Goal: Communication & Community: Ask a question

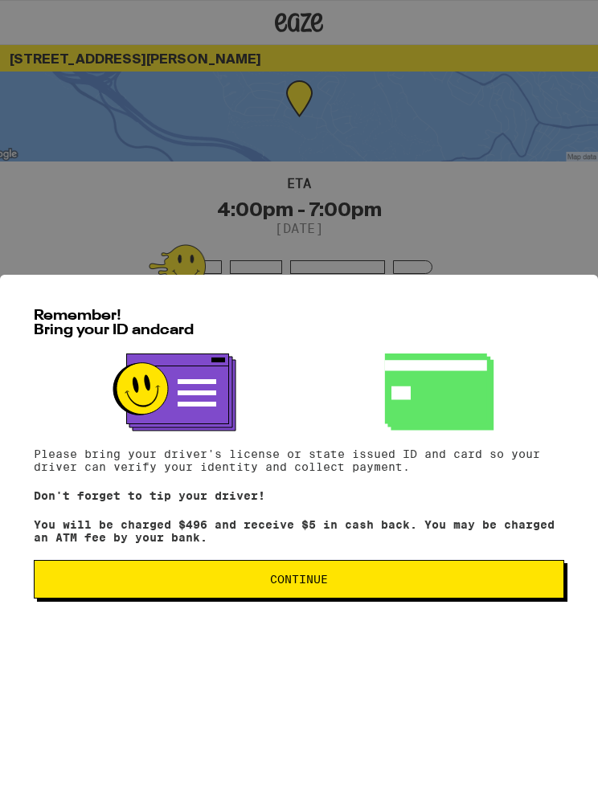
click at [468, 582] on button "Continue" at bounding box center [299, 579] width 530 height 39
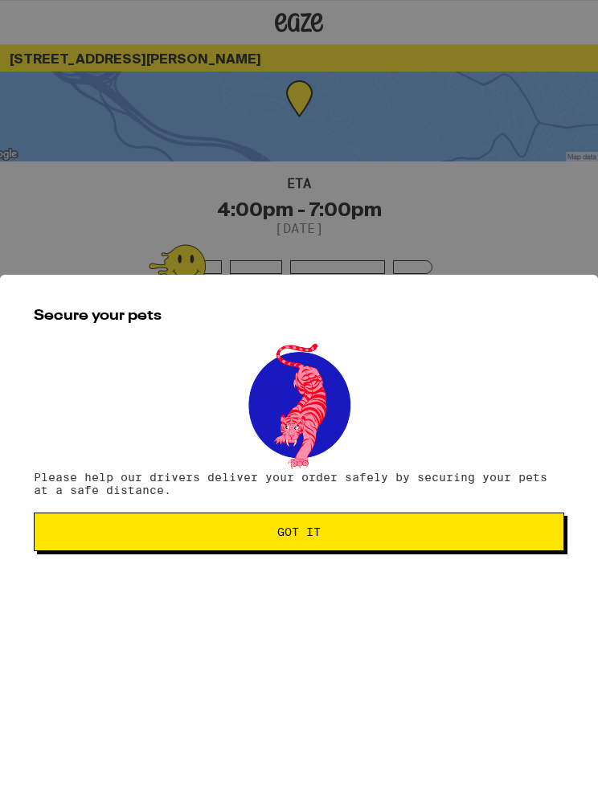
click at [463, 532] on span "Got it" at bounding box center [298, 531] width 503 height 11
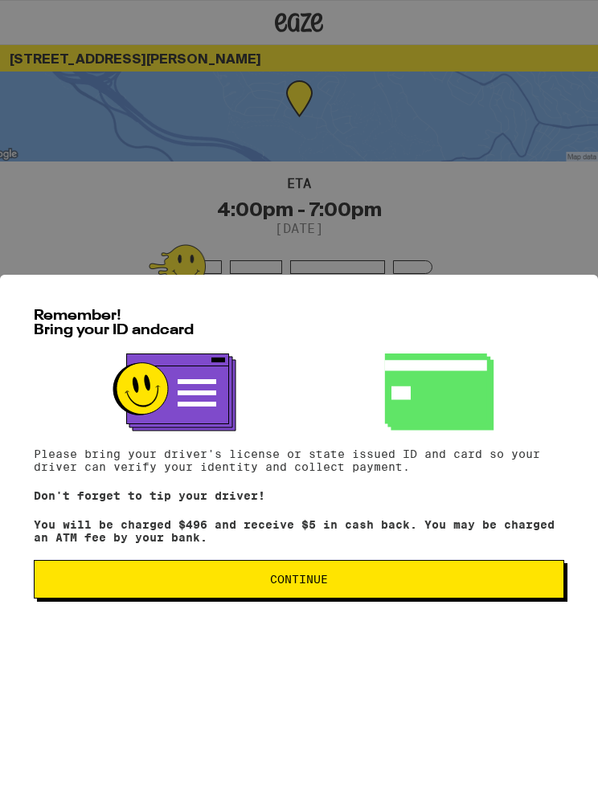
click at [394, 577] on button "Continue" at bounding box center [299, 579] width 530 height 39
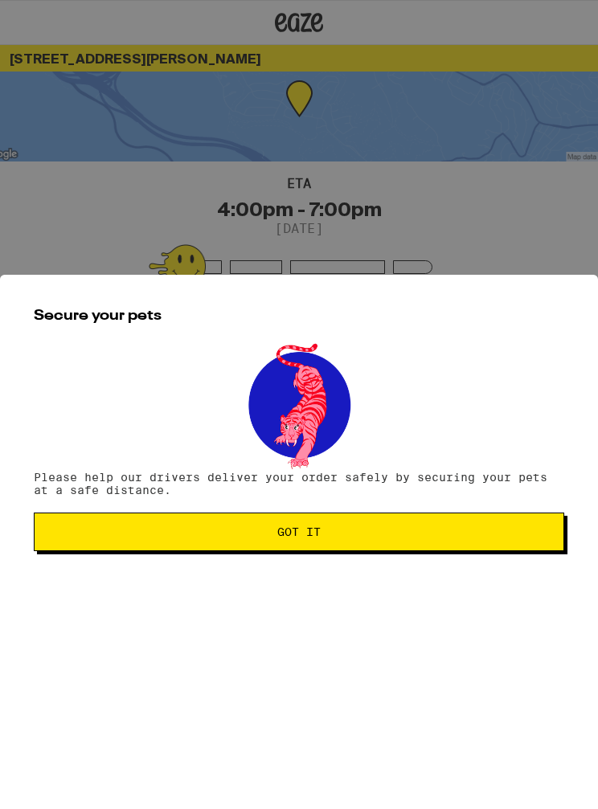
click at [418, 536] on span "Got it" at bounding box center [298, 531] width 503 height 11
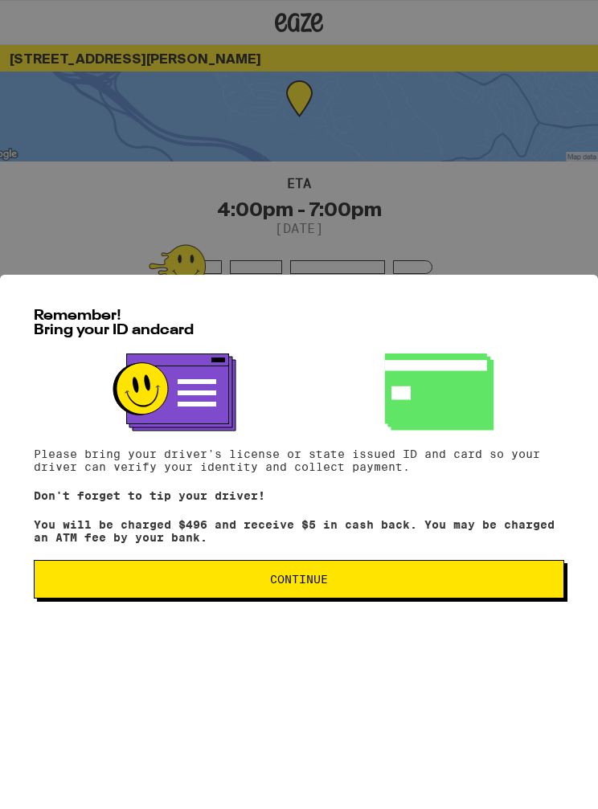
click at [445, 584] on button "Continue" at bounding box center [299, 579] width 530 height 39
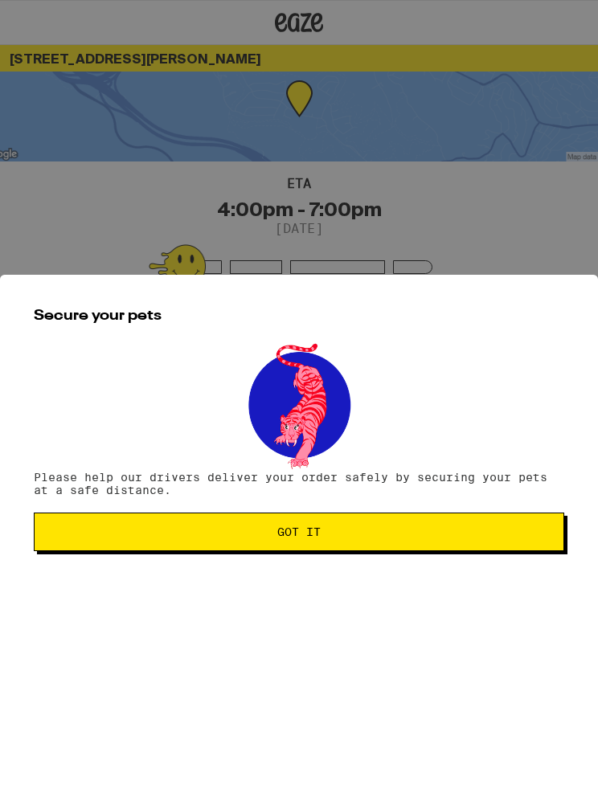
click at [452, 550] on button "Got it" at bounding box center [299, 531] width 530 height 39
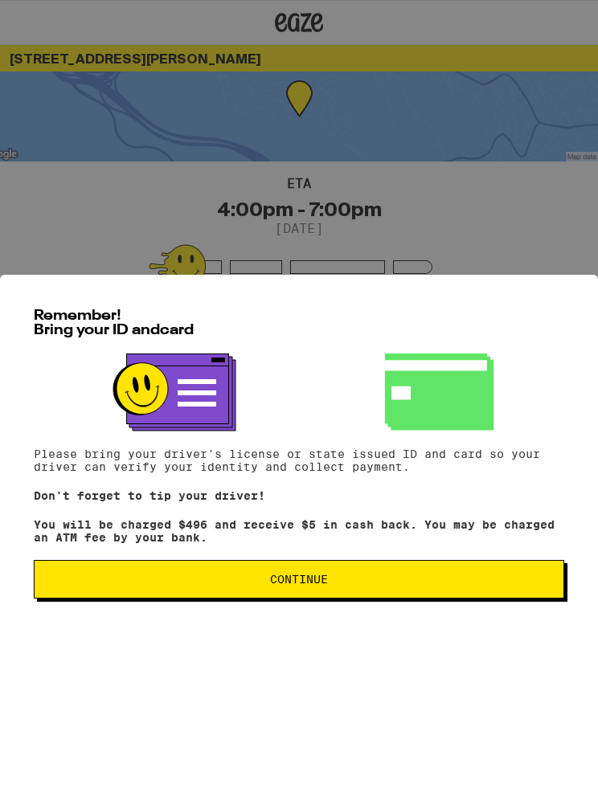
click at [447, 579] on button "Continue" at bounding box center [299, 579] width 530 height 39
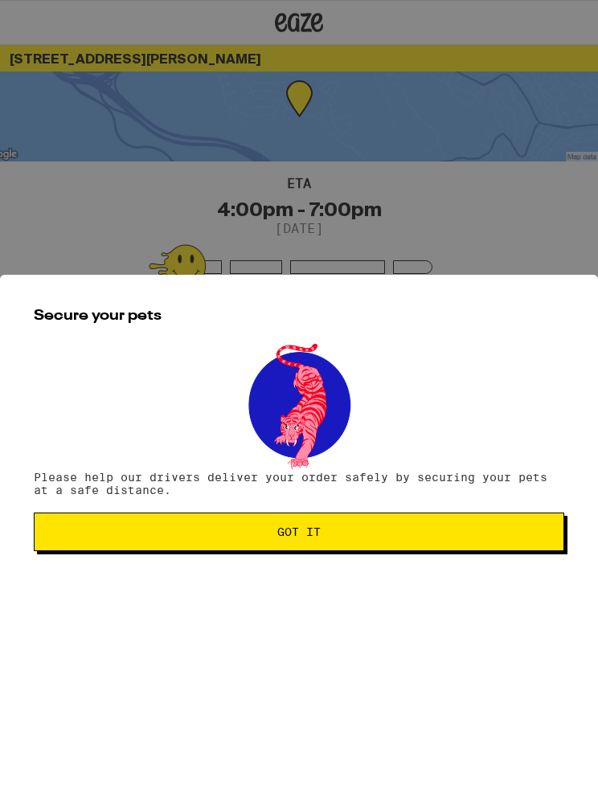
click at [441, 537] on span "Got it" at bounding box center [298, 531] width 503 height 11
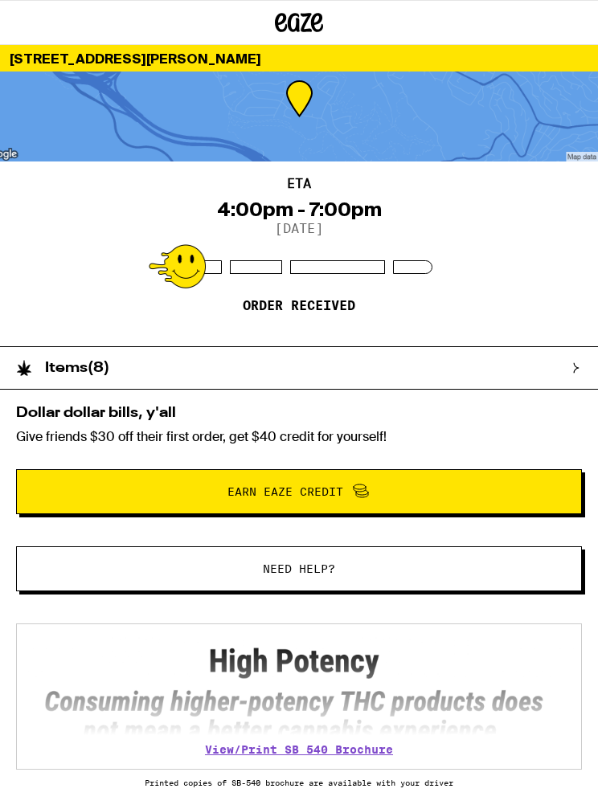
click at [584, 365] on div "Items ( 8 )" at bounding box center [299, 367] width 598 height 43
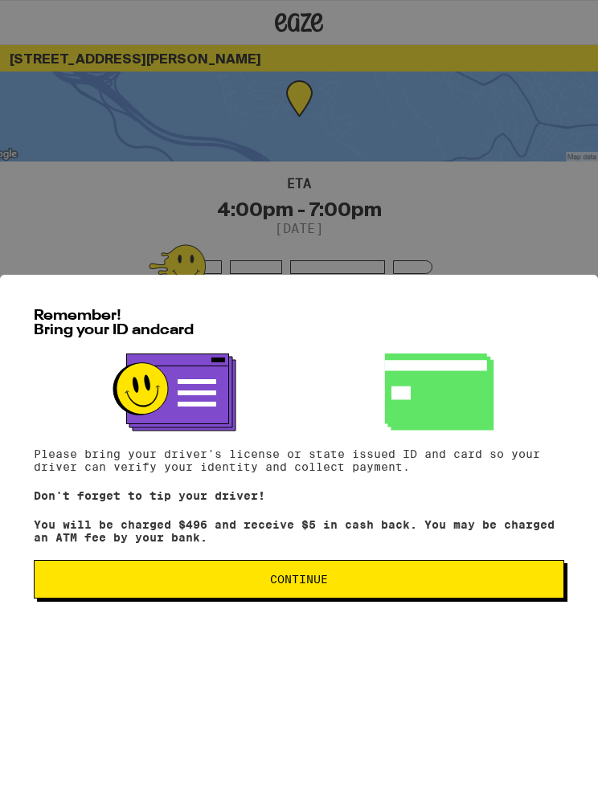
click at [422, 585] on button "Continue" at bounding box center [299, 579] width 530 height 39
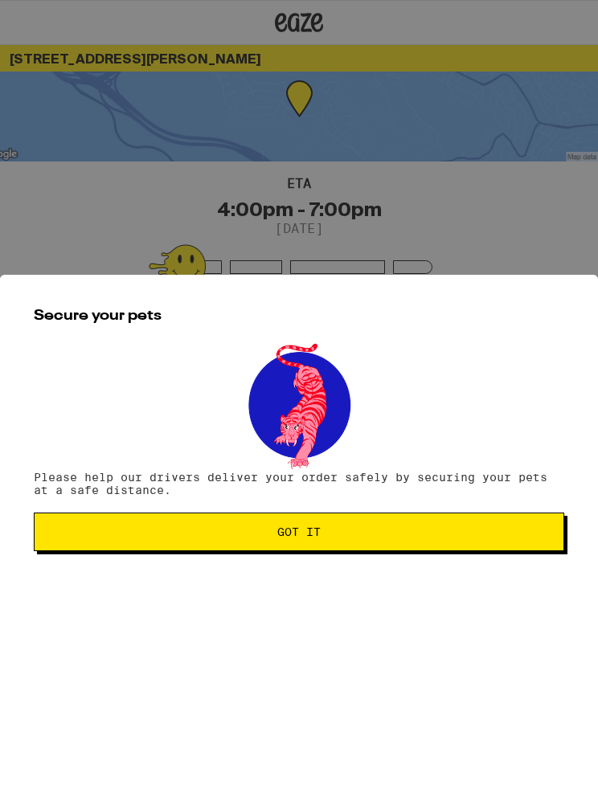
click at [438, 537] on span "Got it" at bounding box center [298, 531] width 503 height 11
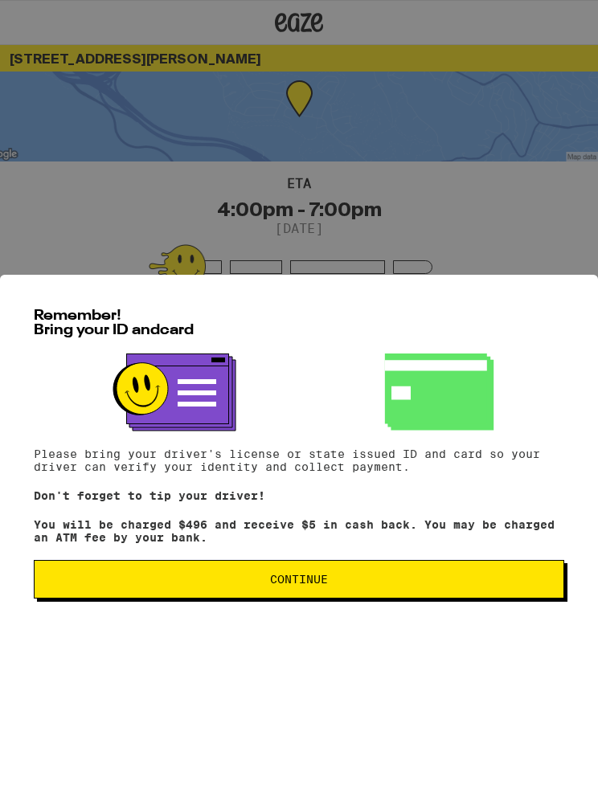
click at [446, 582] on button "Continue" at bounding box center [299, 579] width 530 height 39
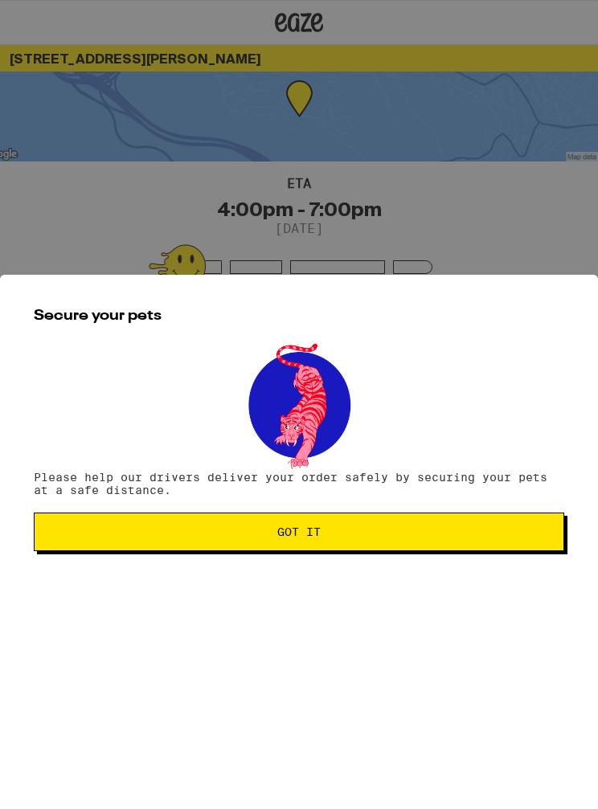
click at [488, 531] on button "Got it" at bounding box center [299, 531] width 530 height 39
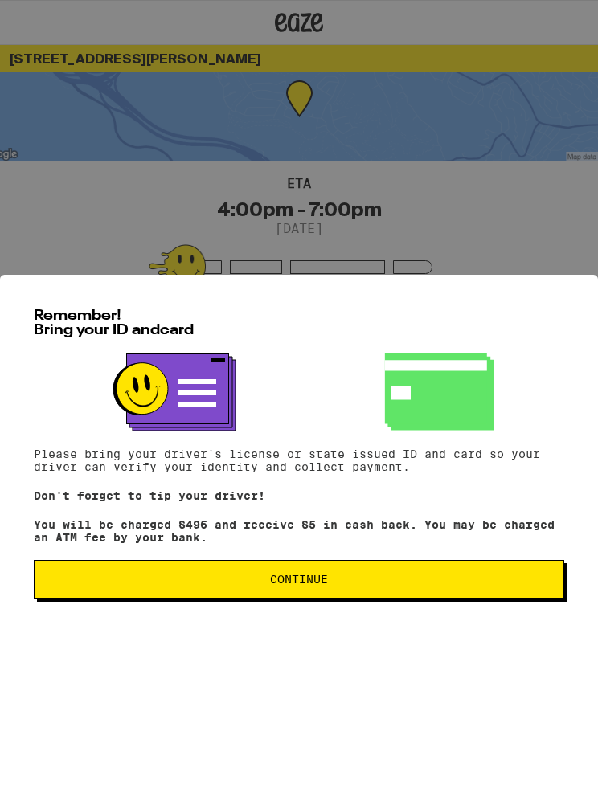
click at [393, 598] on button "Continue" at bounding box center [299, 579] width 530 height 39
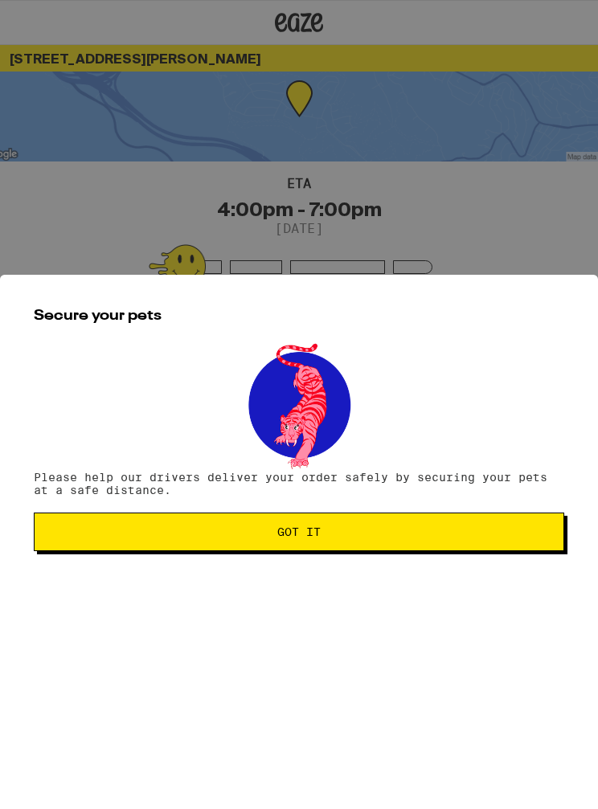
click at [383, 536] on span "Got it" at bounding box center [298, 531] width 503 height 11
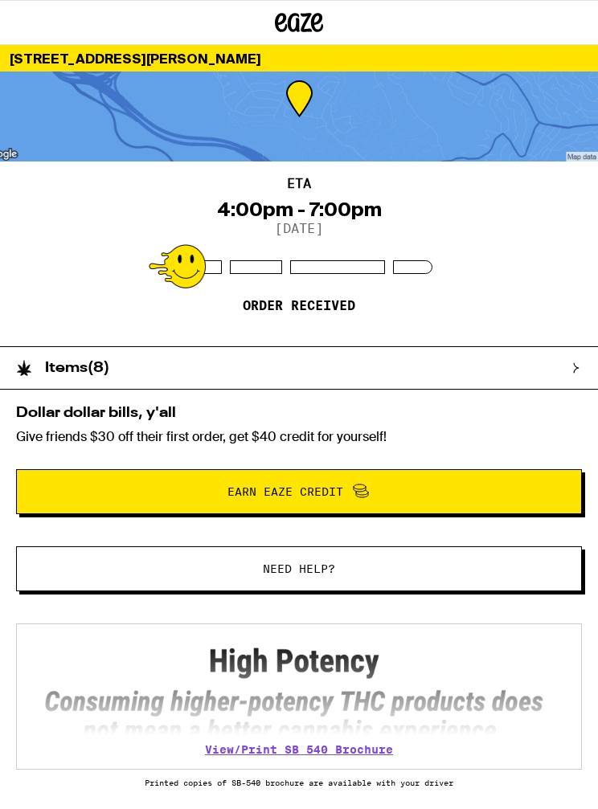
click at [367, 286] on div "ETA 4:00pm - 7:00pm [DATE] Order received" at bounding box center [299, 253] width 598 height 185
click at [362, 217] on div "4:00pm - 7:00pm" at bounding box center [299, 209] width 165 height 22
click at [585, 384] on div "Items ( 8 )" at bounding box center [299, 367] width 598 height 43
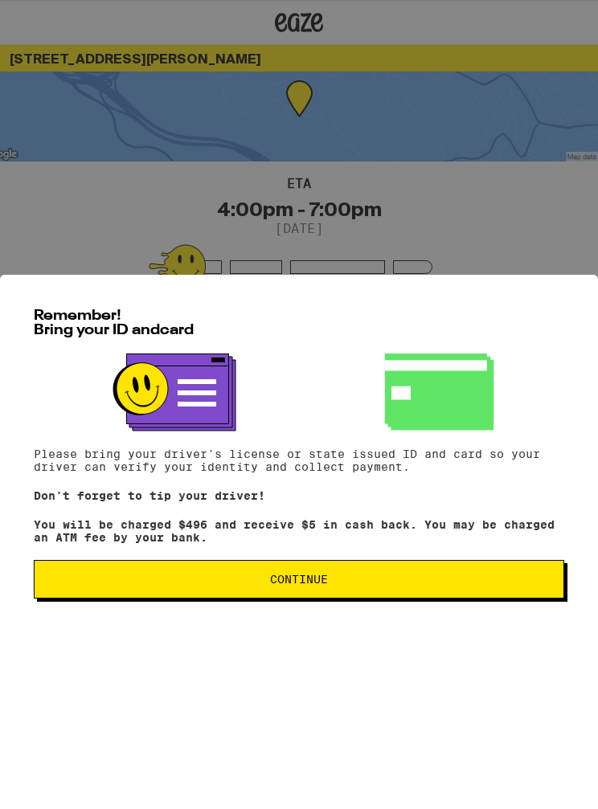
click at [330, 585] on span "Continue" at bounding box center [298, 578] width 503 height 11
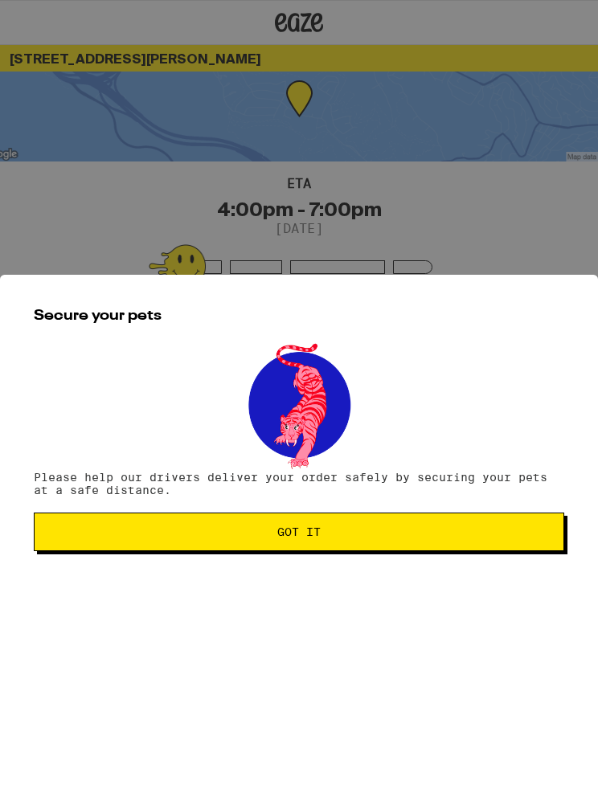
click at [370, 529] on button "Got it" at bounding box center [299, 531] width 530 height 39
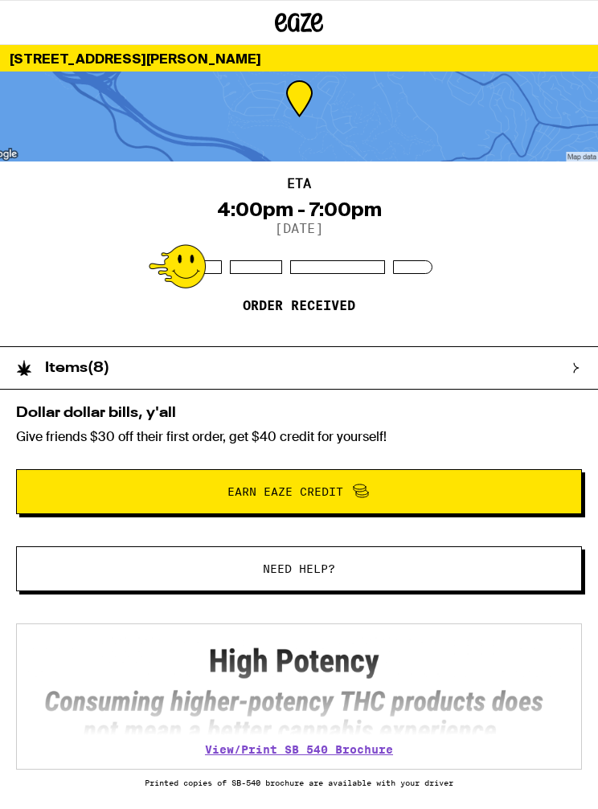
click at [390, 271] on div at bounding box center [299, 267] width 266 height 14
click at [440, 263] on div "ETA 4:00pm - 7:00pm [DATE] Order received" at bounding box center [299, 253] width 598 height 185
click at [328, 569] on span "Need help?" at bounding box center [299, 568] width 72 height 11
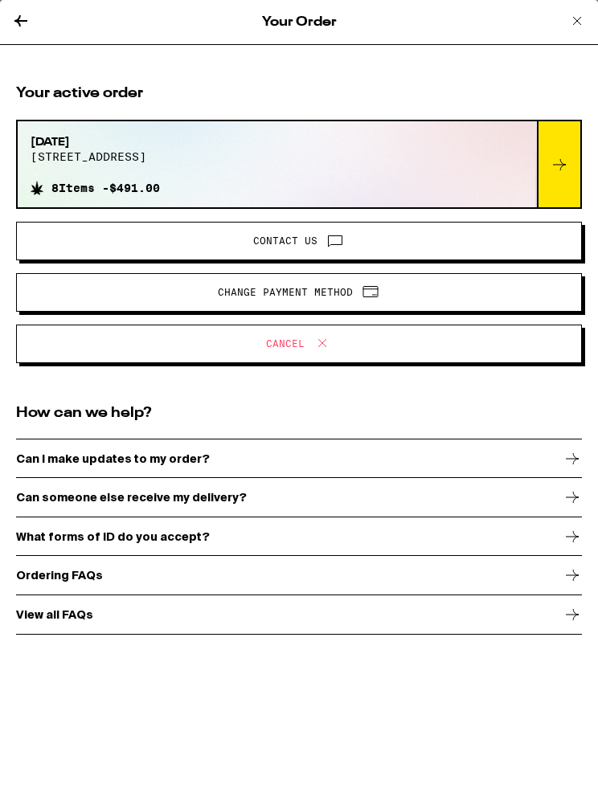
click at [341, 247] on icon at bounding box center [335, 241] width 14 height 10
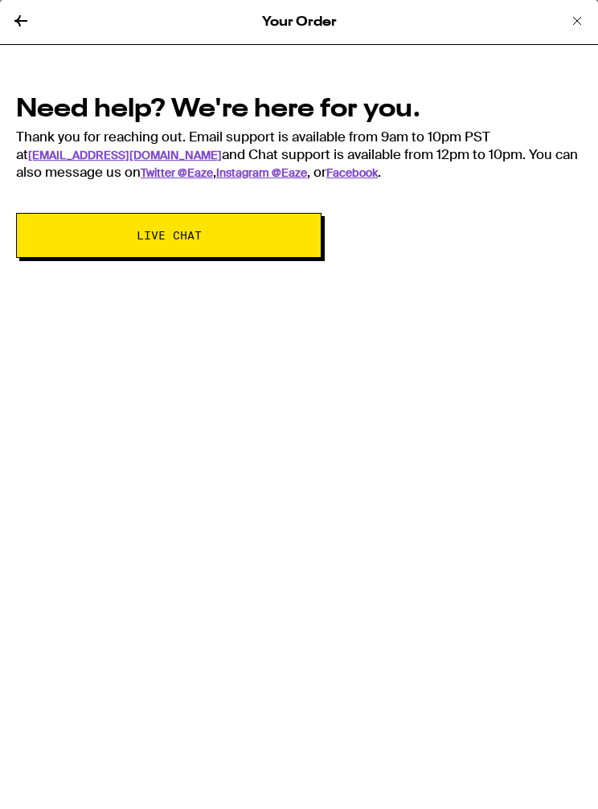
click at [88, 241] on span "Live Chat" at bounding box center [168, 235] width 175 height 11
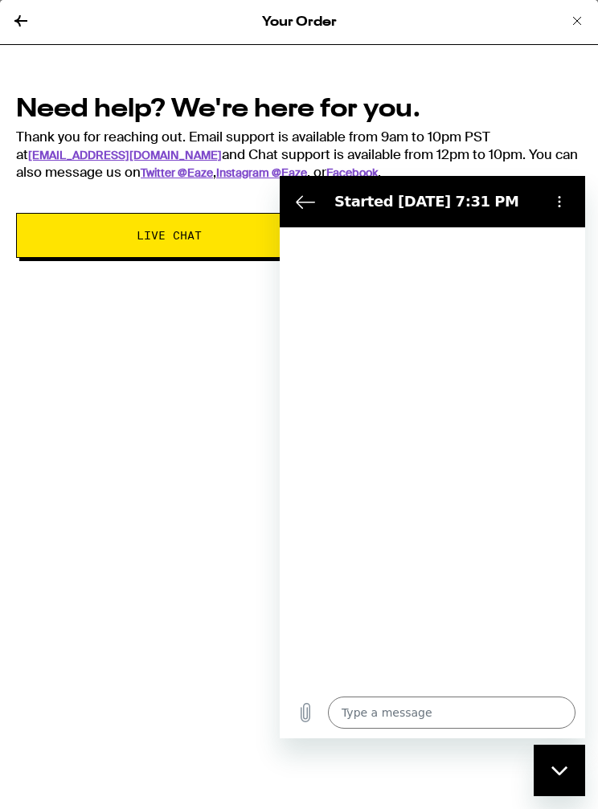
type textarea "x"
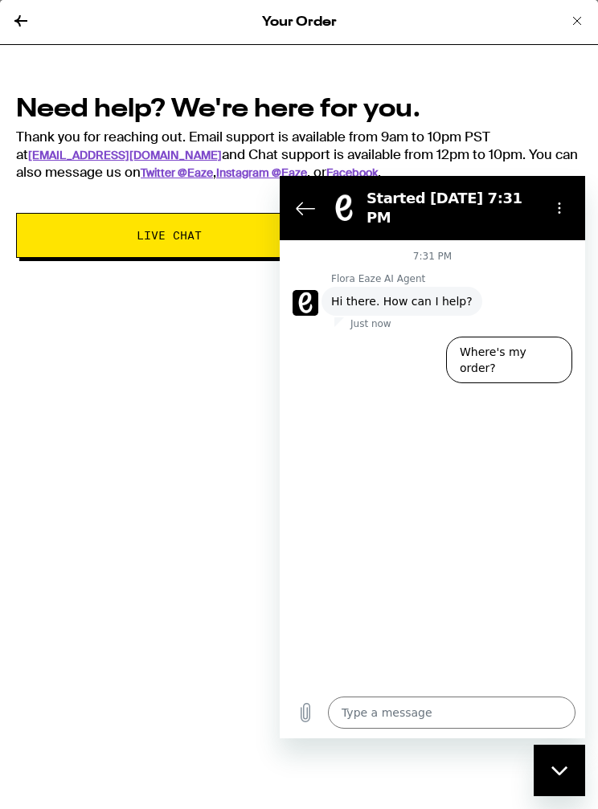
click at [442, 728] on textarea at bounding box center [451, 712] width 247 height 32
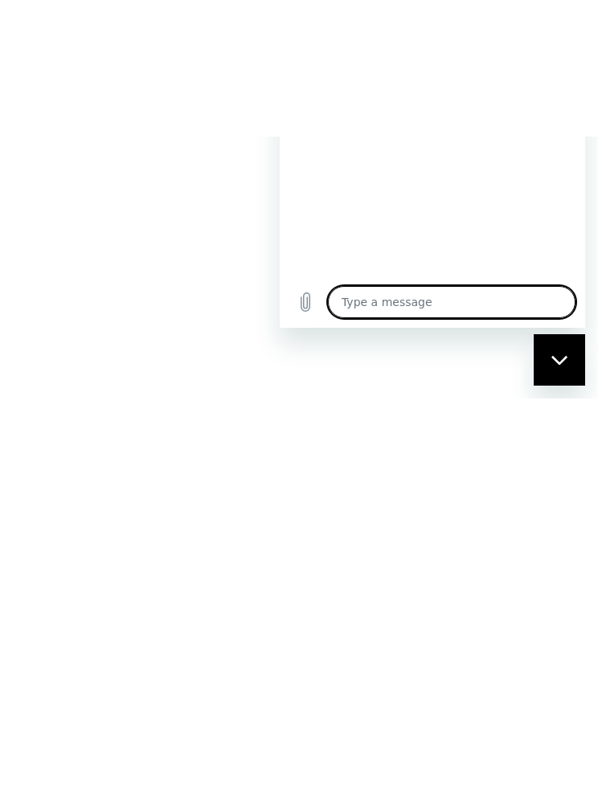
type textarea "H"
type textarea "x"
type textarea "Hi"
type textarea "x"
type textarea "Hi,"
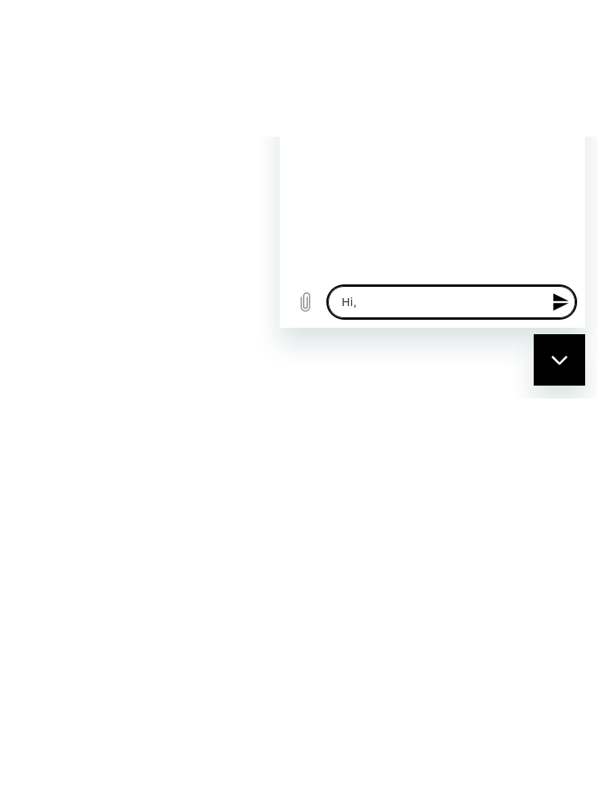
type textarea "x"
type textarea "Hi,"
type textarea "x"
type textarea "Hi,"
click at [466, 36] on button "Where's my order?" at bounding box center [509, 59] width 126 height 47
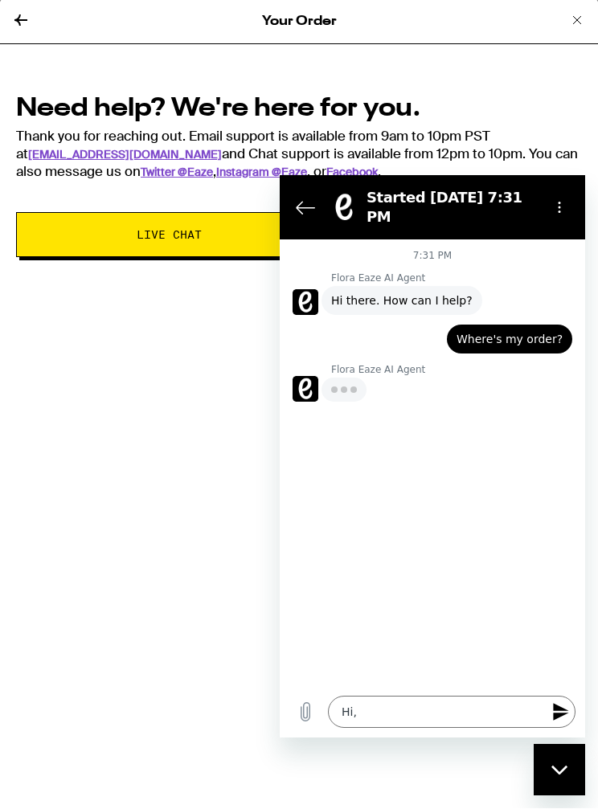
type textarea "x"
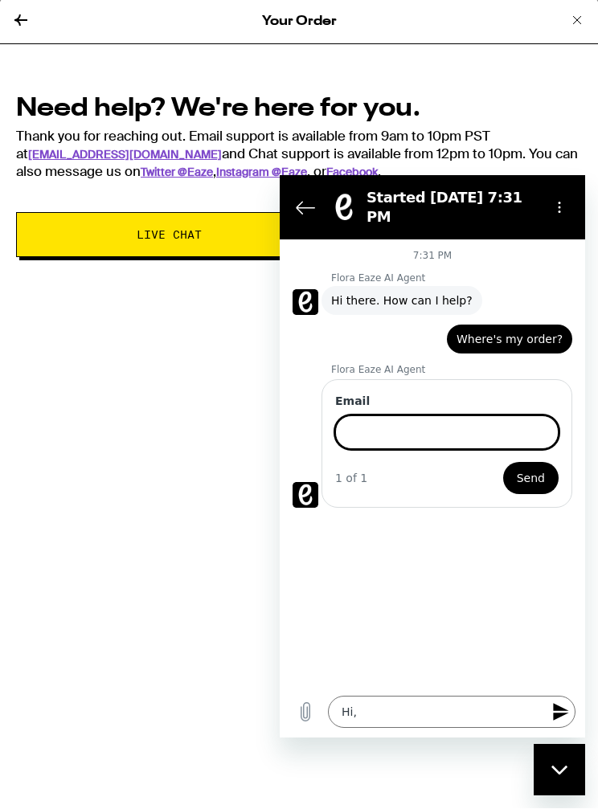
click at [364, 415] on input "Email" at bounding box center [446, 432] width 223 height 34
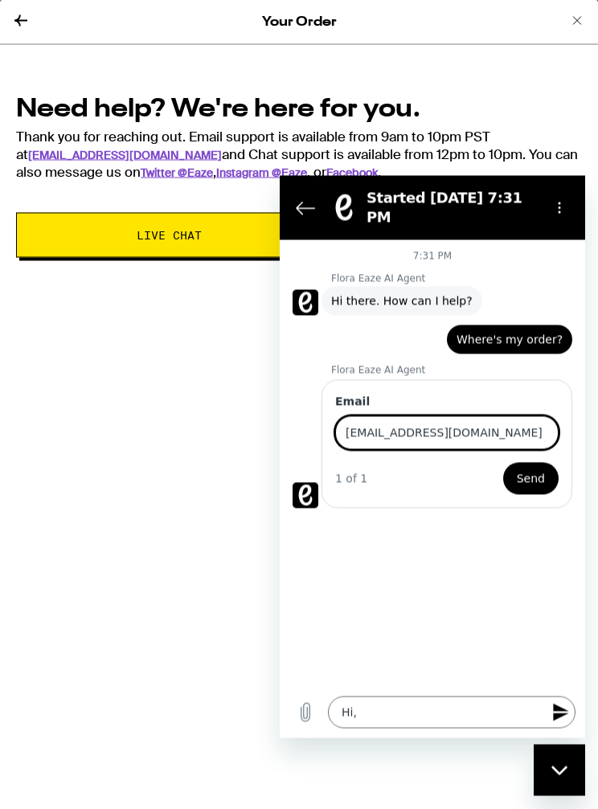
type input "[EMAIL_ADDRESS][DOMAIN_NAME]"
click at [528, 468] on span "Send" at bounding box center [530, 477] width 28 height 19
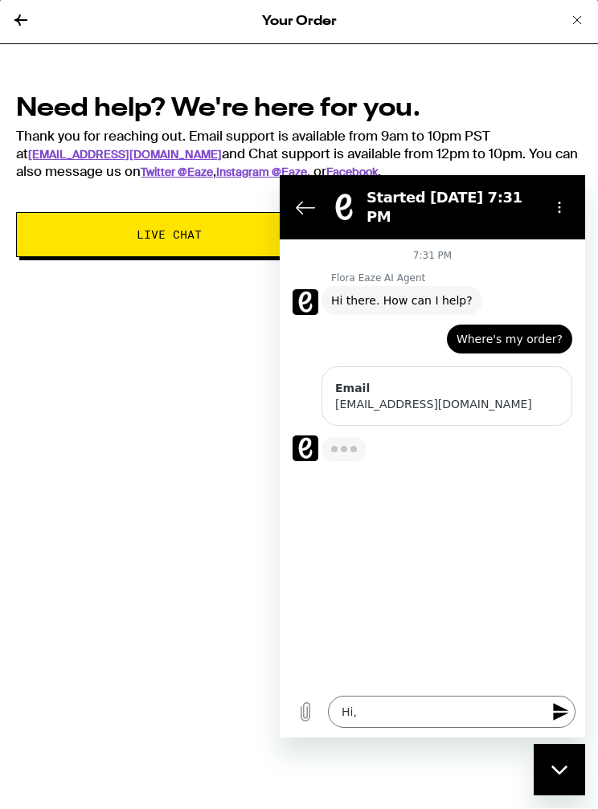
type textarea "x"
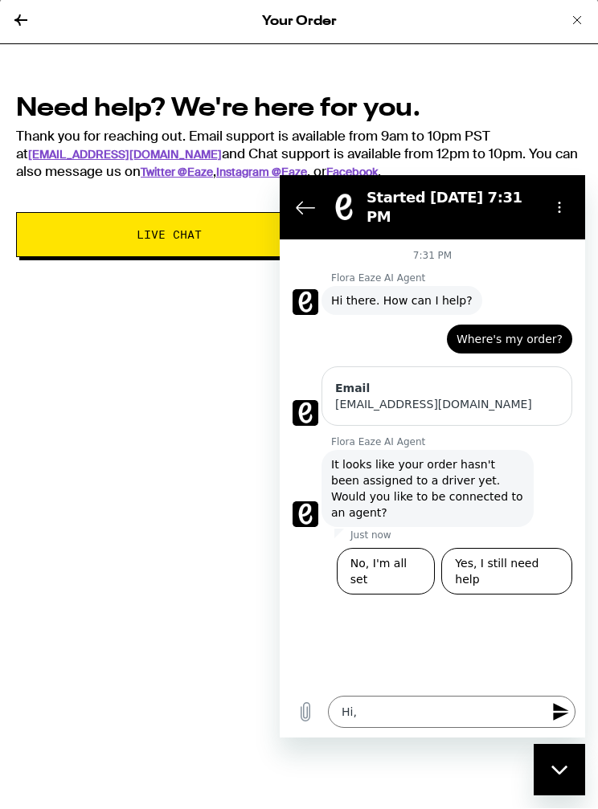
click at [374, 708] on textarea "Hi," at bounding box center [451, 711] width 247 height 32
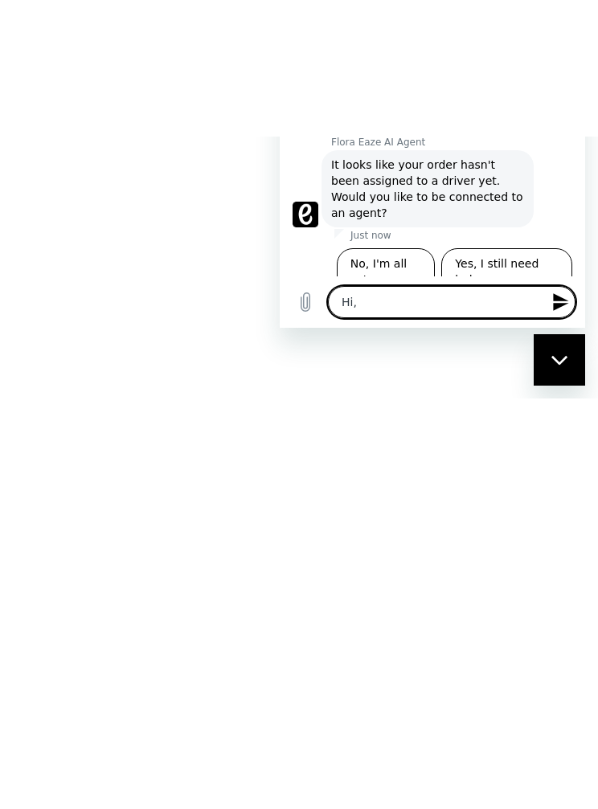
type textarea "Hi,"
type textarea "x"
type textarea "Hi"
type textarea "x"
type textarea "H"
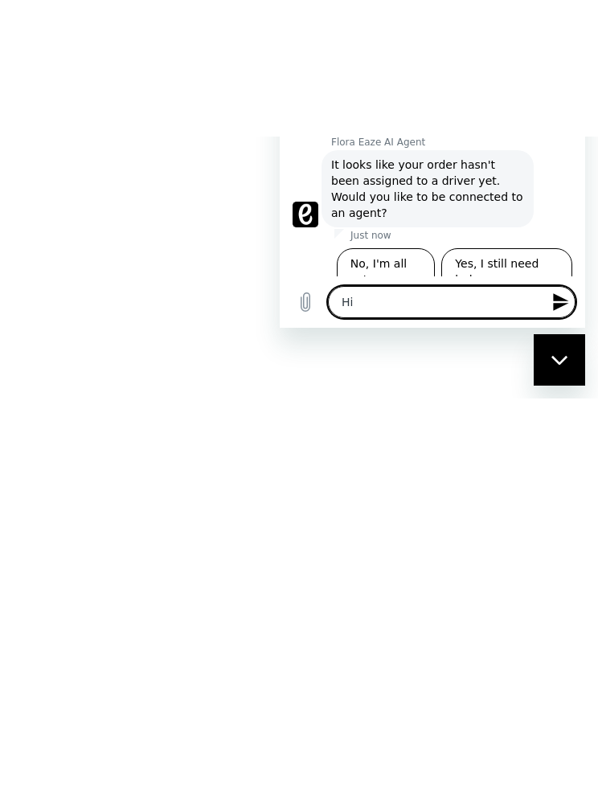
type textarea "x"
type textarea "I"
type textarea "x"
type textarea "I"
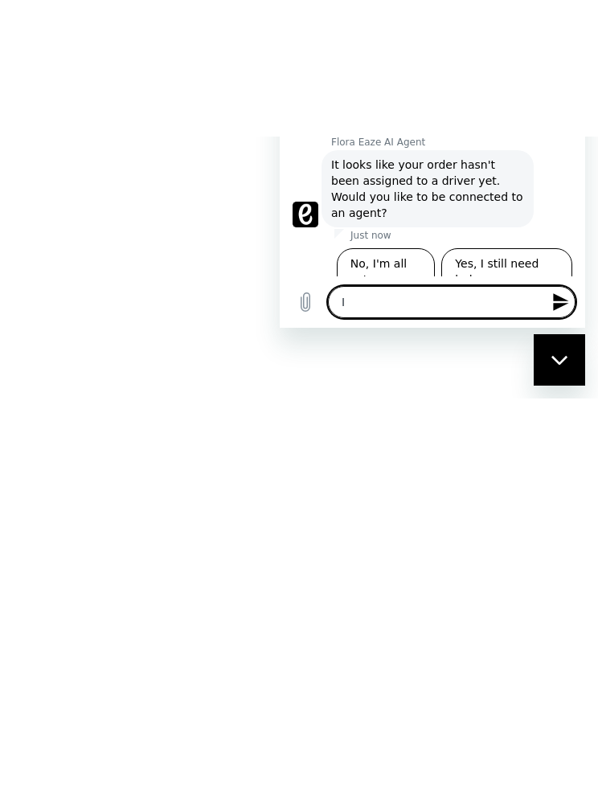
type textarea "x"
type textarea "I w"
type textarea "x"
type textarea "I wa"
type textarea "x"
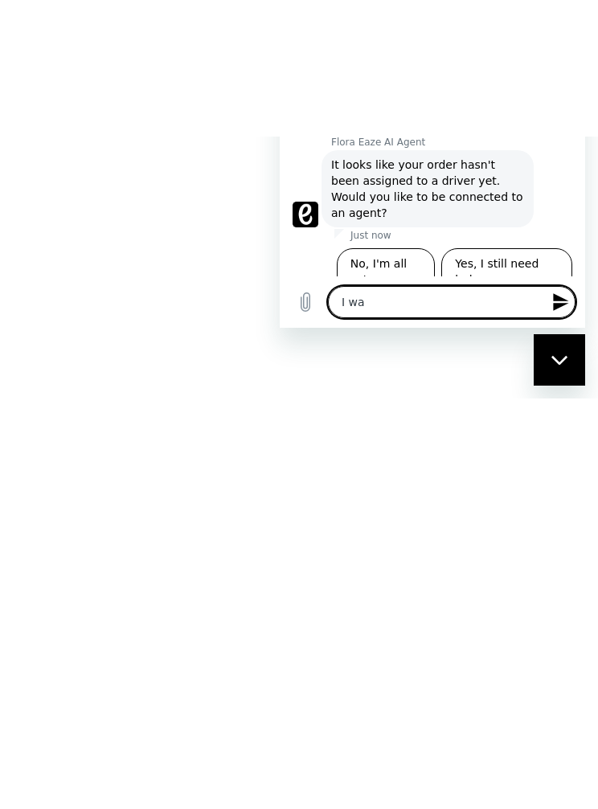
type textarea "I wan"
type textarea "x"
type textarea "I want"
type textarea "x"
type textarea "I wante"
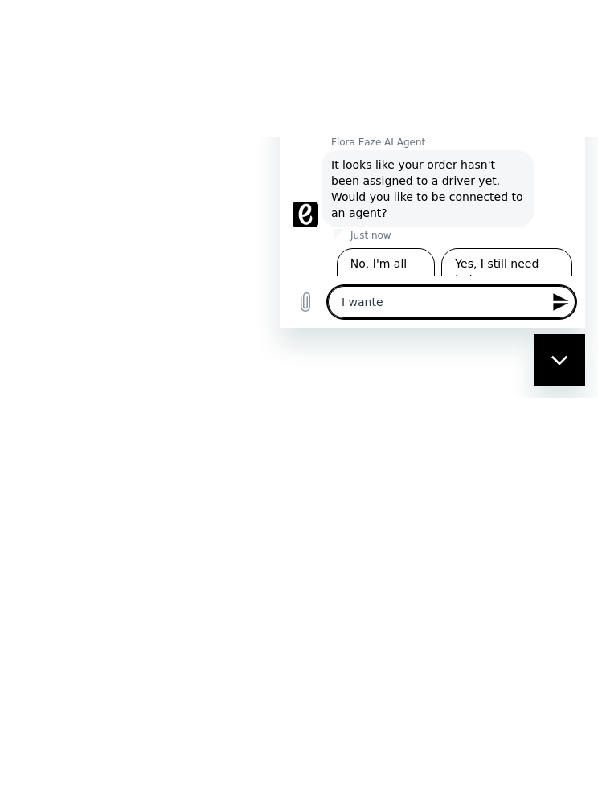
type textarea "x"
type textarea "I wanted"
type textarea "x"
type textarea "I wanted"
type textarea "x"
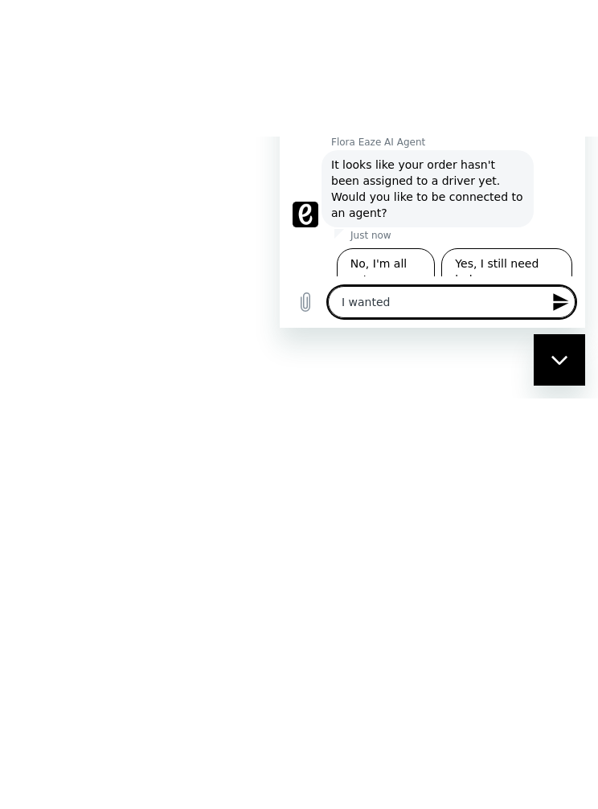
type textarea "I wanted i"
type textarea "x"
type textarea "I wanted it"
type textarea "x"
type textarea "I wanted it"
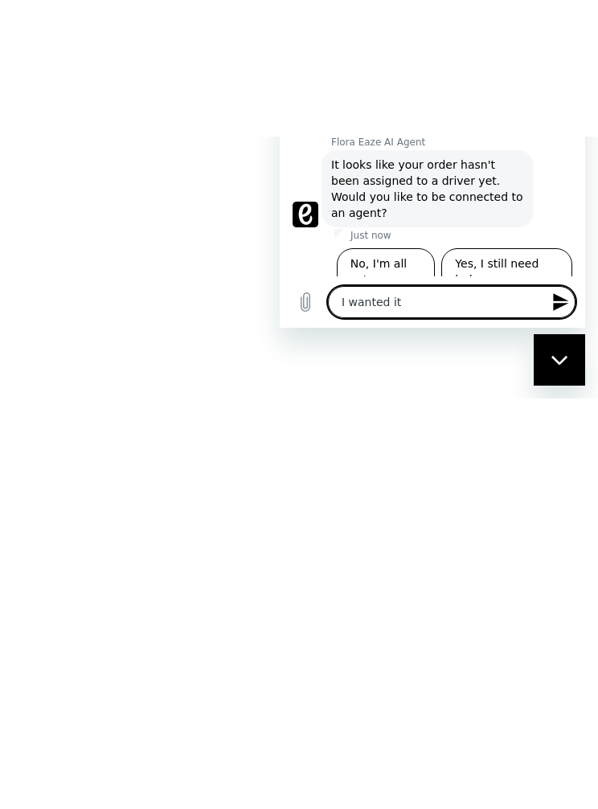
type textarea "x"
type textarea "I wanted it d"
type textarea "x"
type textarea "I wanted it de"
type textarea "x"
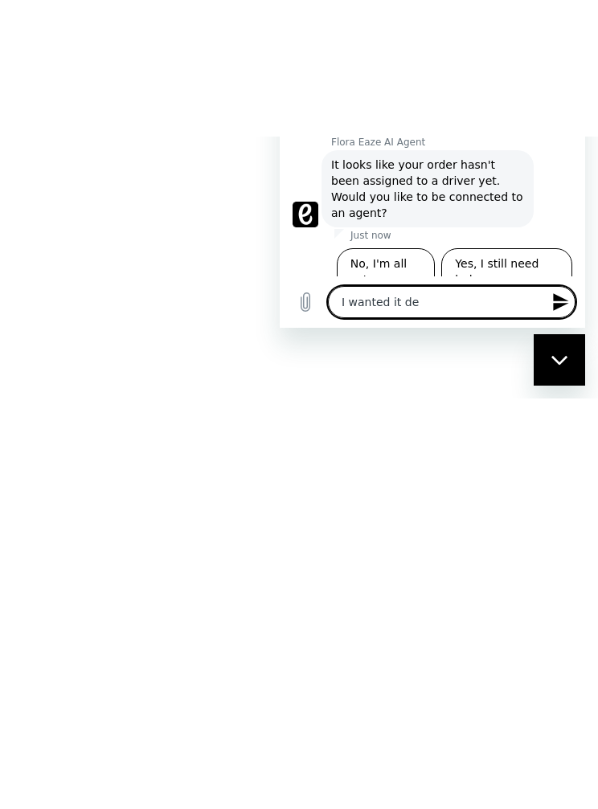
type textarea "I wanted it del"
type textarea "x"
type textarea "I wanted it deli"
type textarea "x"
type textarea "I wanted it deliv"
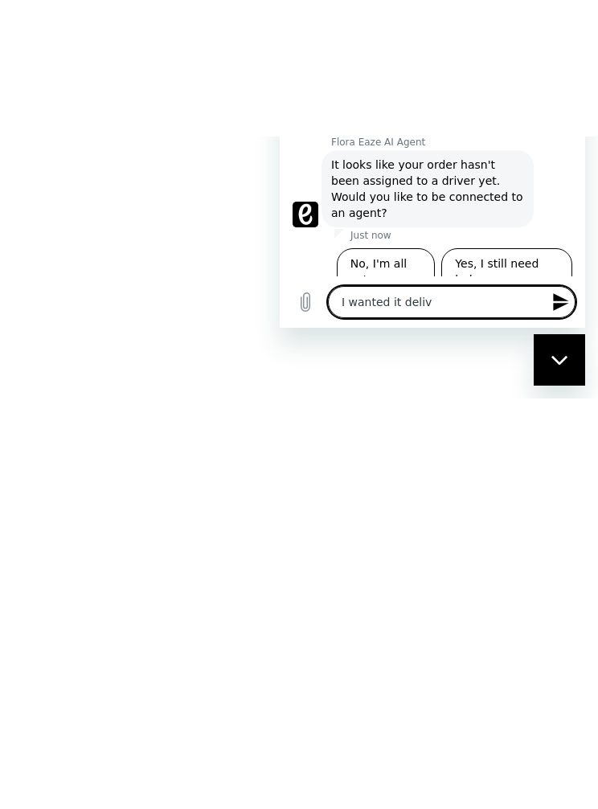
type textarea "x"
type textarea "I wanted it delive"
type textarea "x"
type textarea "I wanted it deliver"
type textarea "x"
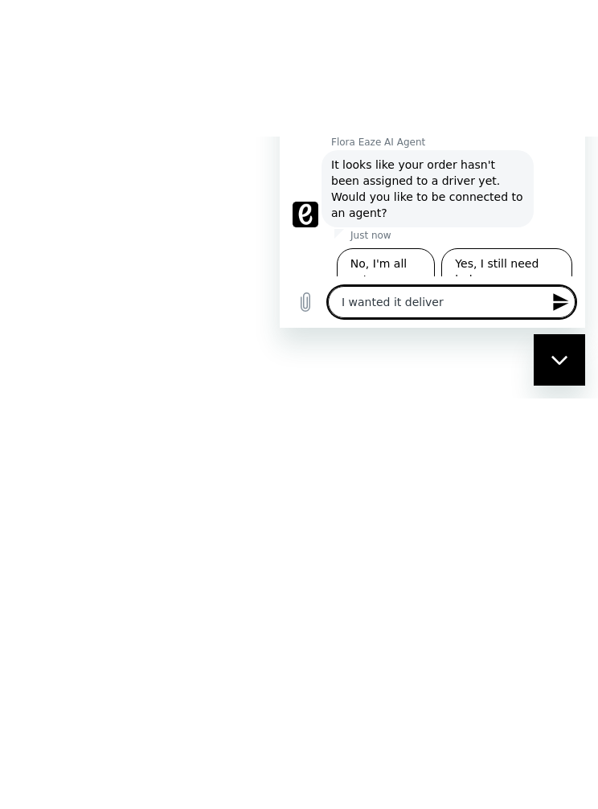
type textarea "I wanted it delivere"
type textarea "x"
type textarea "I wanted it delivered"
type textarea "x"
type textarea "I wanted it delivered"
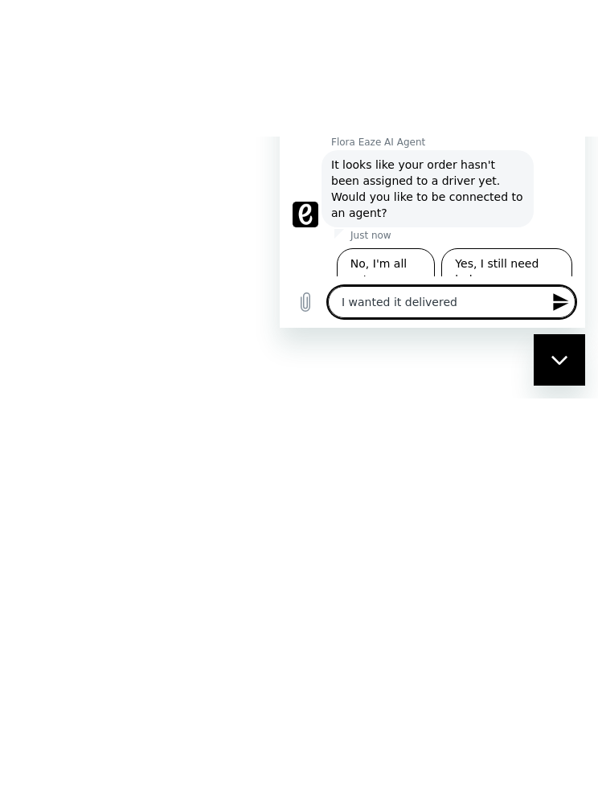
type textarea "x"
type textarea "I wanted it delivered b"
type textarea "x"
type textarea "I wanted it delivered by"
type textarea "x"
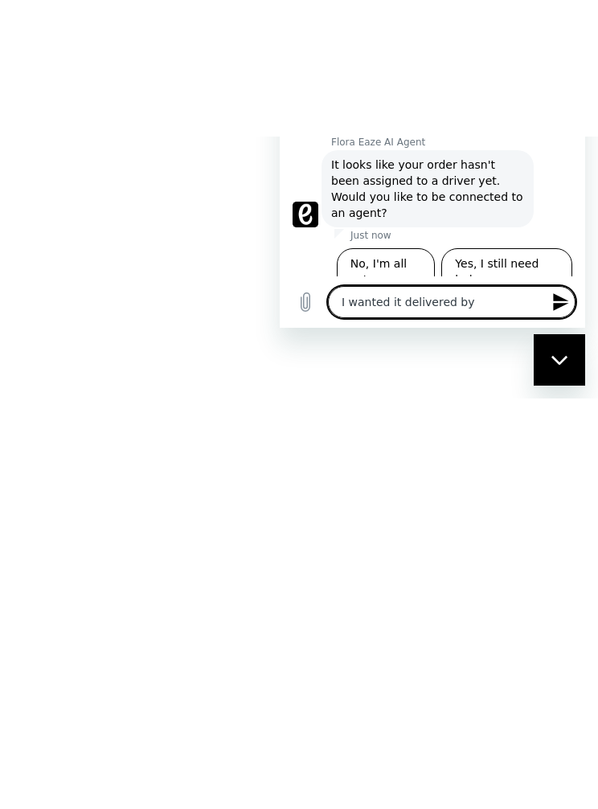
type textarea "I wanted it delivered by"
type textarea "x"
type textarea "I wanted it delivered by 7"
type textarea "x"
type textarea "I wanted it delivered by 7."
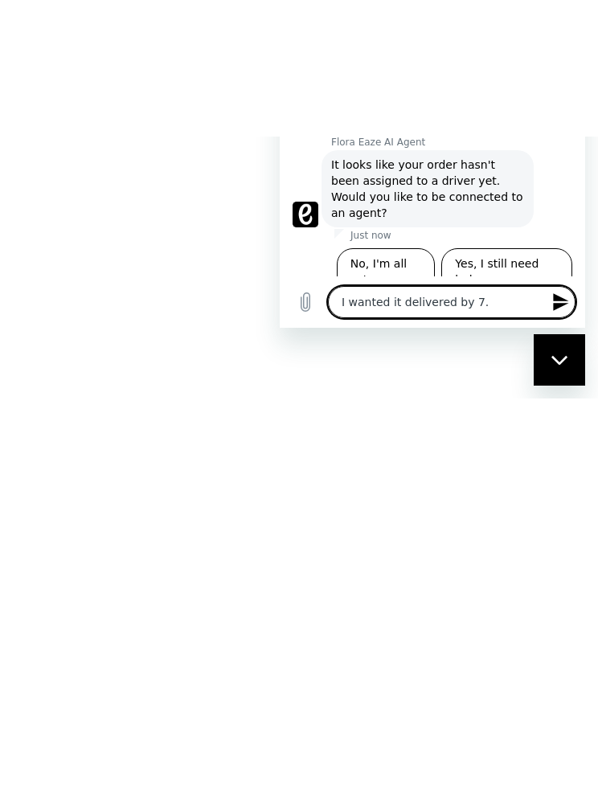
type textarea "x"
type textarea "I wanted it delivered by 7."
type textarea "x"
type textarea "I wanted it delivered by 7. W"
type textarea "x"
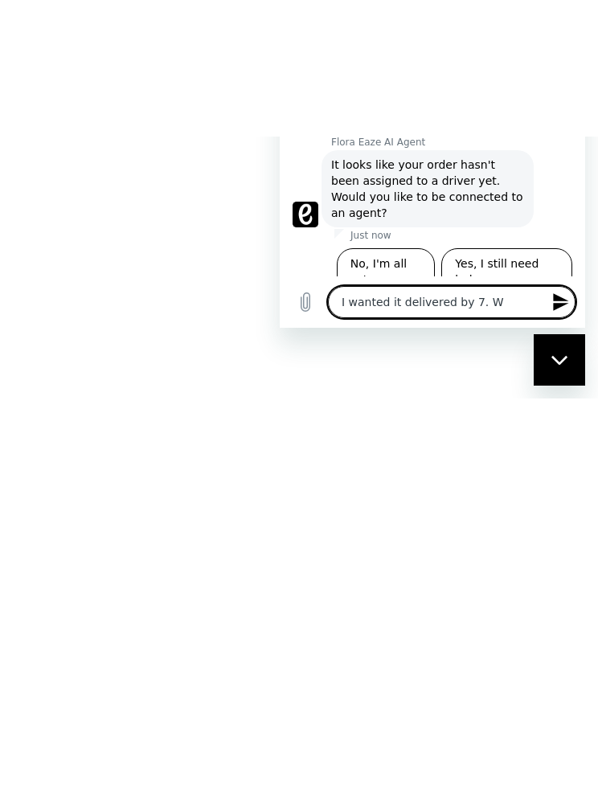
type textarea "I wanted it delivered by 7. Wh"
type textarea "x"
type textarea "I wanted it delivered by 7. Wha"
type textarea "x"
type textarea "I wanted it delivered by 7. What"
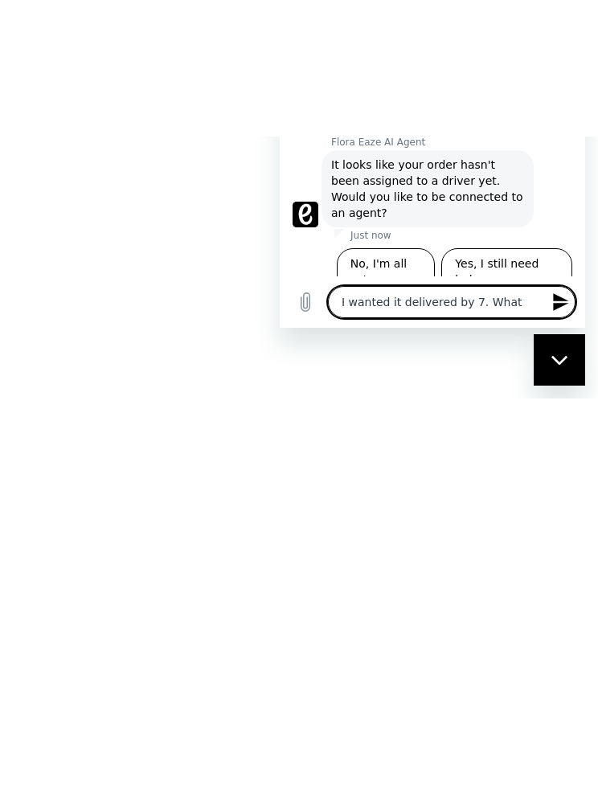
type textarea "x"
type textarea "I wanted it delivered by 7. What"
type textarea "x"
type textarea "I wanted it delivered by 7. What i"
type textarea "x"
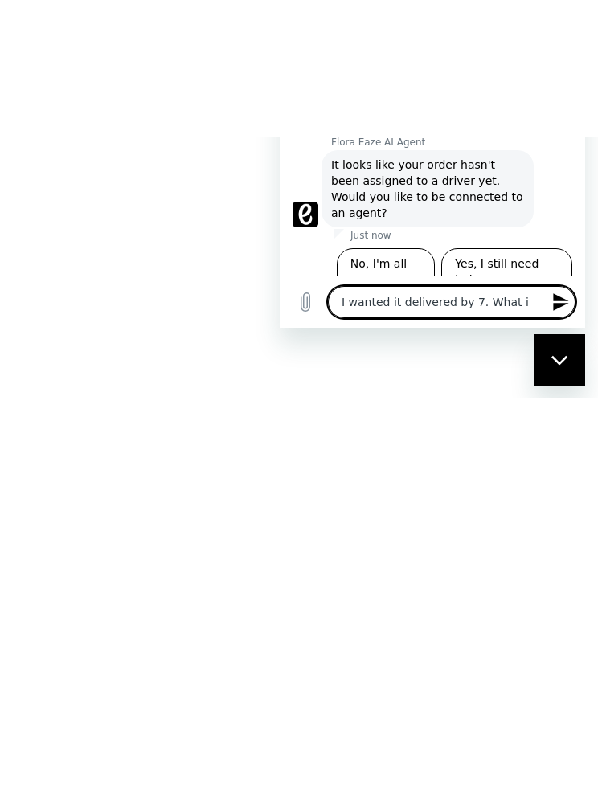
type textarea "I wanted it delivered by 7. What is"
type textarea "x"
type textarea "I wanted it delivered by 7. What is"
type textarea "x"
type textarea "I wanted it delivered by 7. What is t"
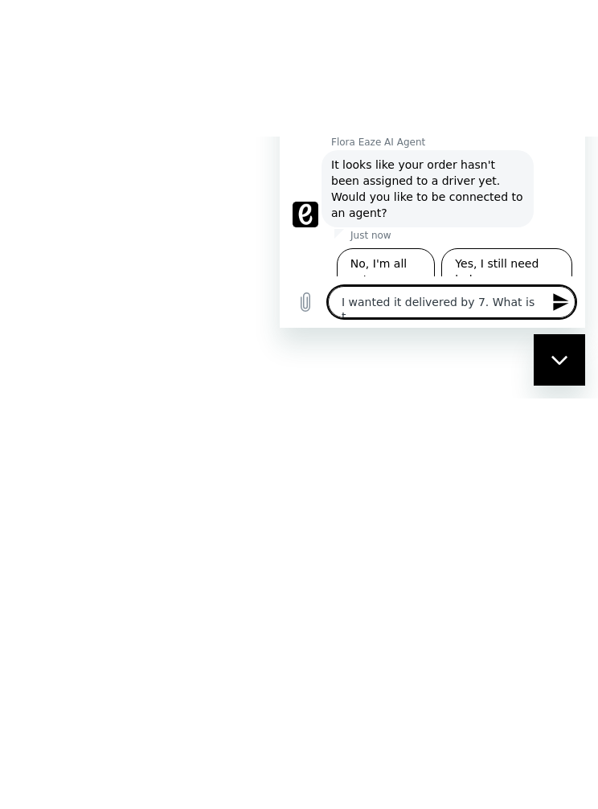
type textarea "x"
type textarea "I wanted it delivered by 7. What is th"
type textarea "x"
type textarea "I wanted it delivered by 7. What is the"
type textarea "x"
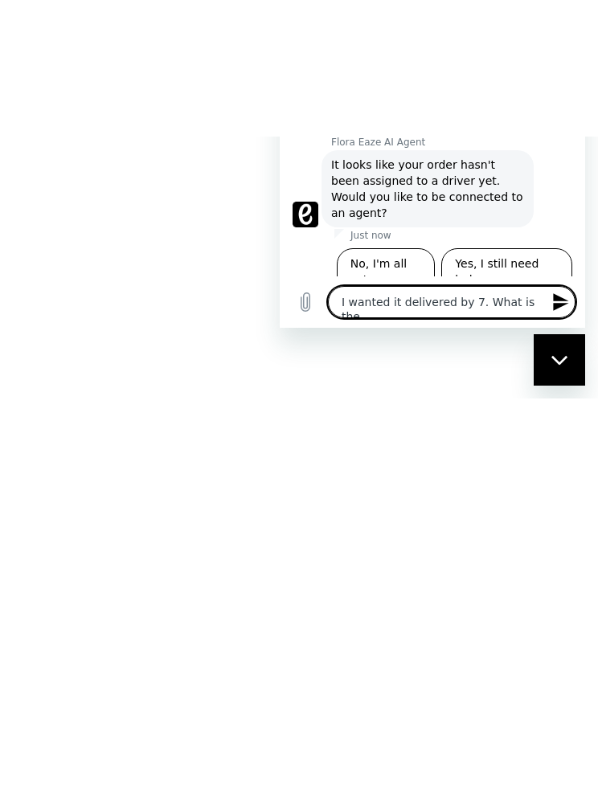
type textarea "I wanted it delivered by 7. What is the"
type textarea "x"
type textarea "I wanted it delivered by 7. What is the e"
type textarea "x"
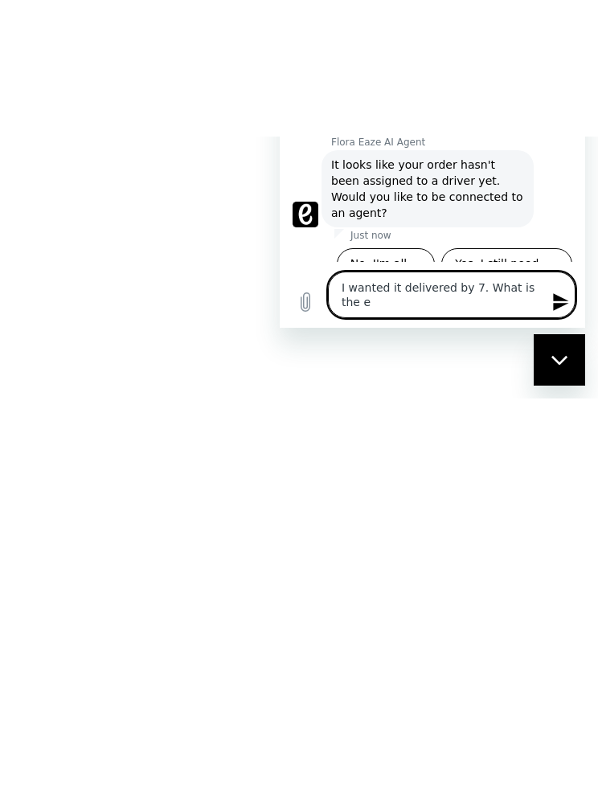
type textarea "I wanted it delivered by 7. What is the et"
type textarea "x"
type textarea "I wanted it delivered by 7. What is the eta"
type textarea "x"
type textarea "I wanted it delivered by 7. What is the eta,"
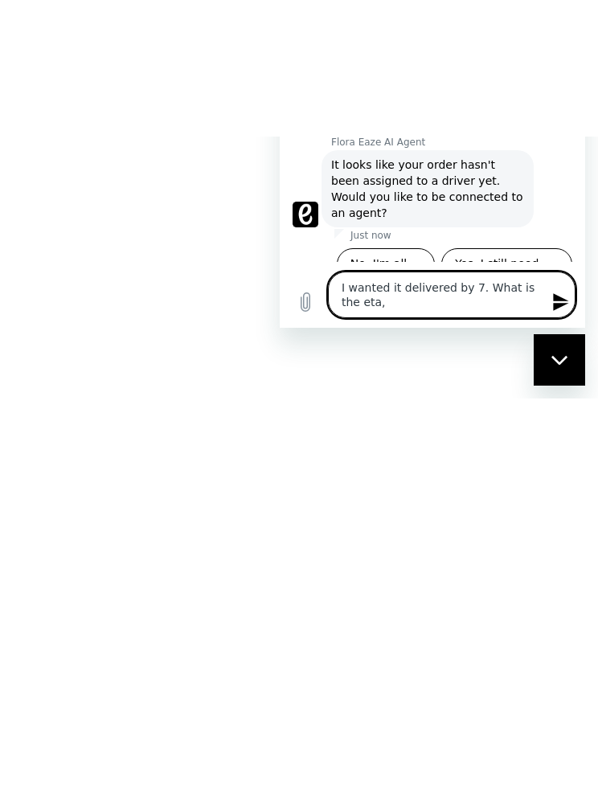
type textarea "x"
type textarea "I wanted it delivered by 7. What is the eta,"
type textarea "x"
type textarea "I wanted it delivered by 7. What is the eta, t"
type textarea "x"
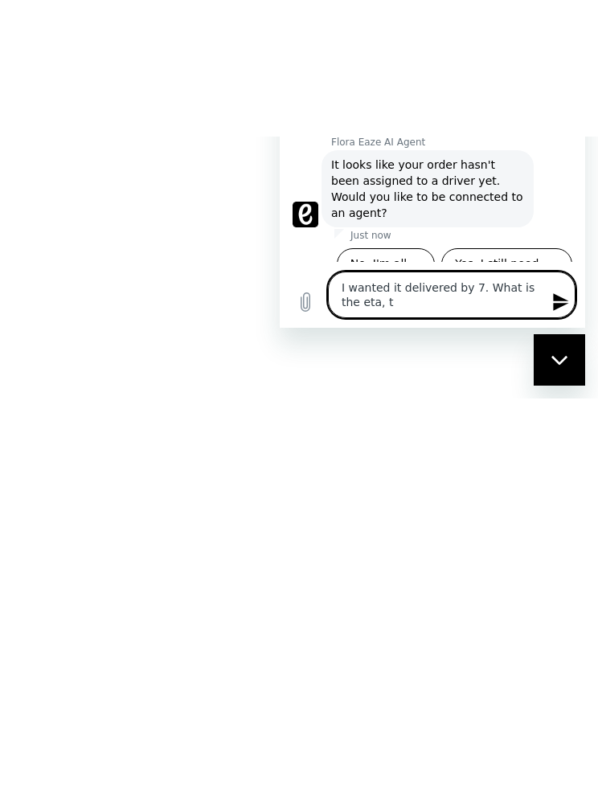
type textarea "I wanted it delivered by 7. What is the eta, th"
type textarea "x"
type textarea "I wanted it delivered by 7. What is the eta, the"
type textarea "x"
type textarea "I wanted it delivered by 7. What is the eta, then"
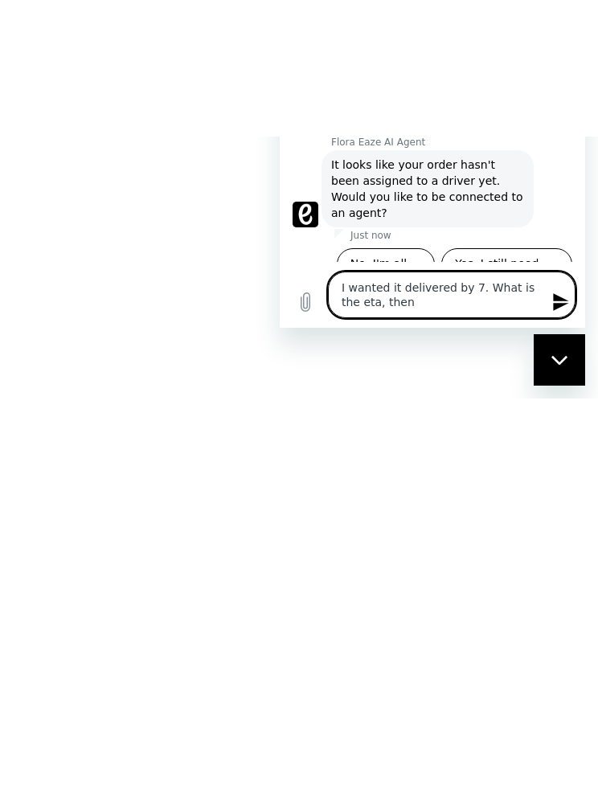
type textarea "x"
type textarea "I wanted it delivered by 7. What is the eta, then?"
type textarea "x"
type textarea "I wanted it delivered by 7. What is the eta, then?"
click at [566, 312] on icon "Send message" at bounding box center [560, 301] width 19 height 19
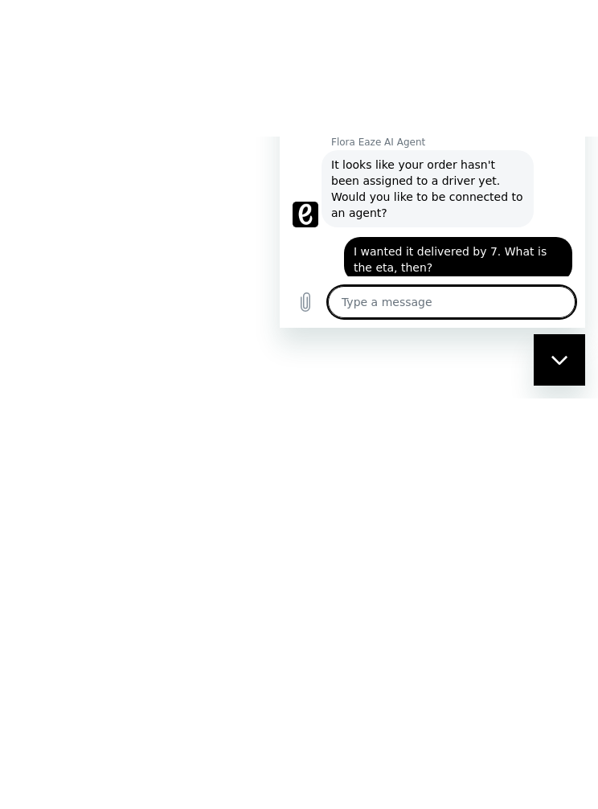
type textarea "x"
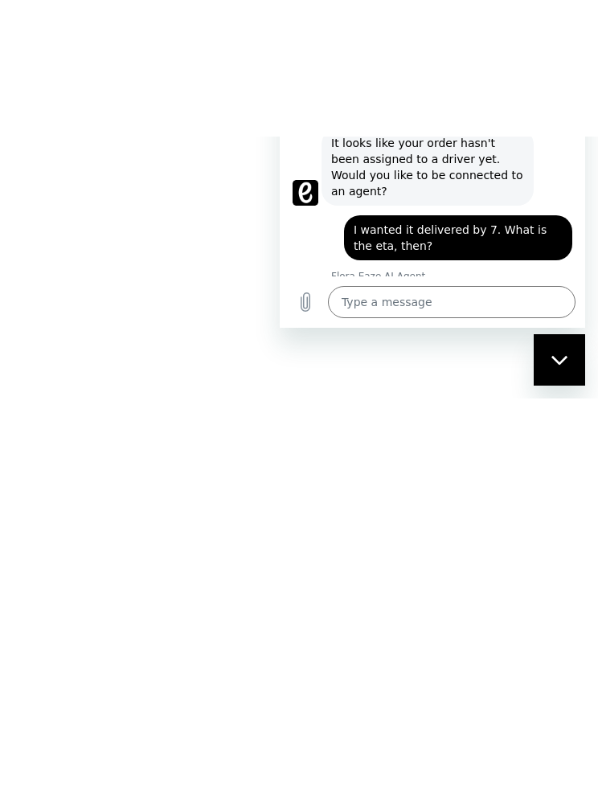
scroll to position [1, 0]
type input "[EMAIL_ADDRESS][DOMAIN_NAME]"
click at [518, 376] on span "Send" at bounding box center [530, 385] width 28 height 19
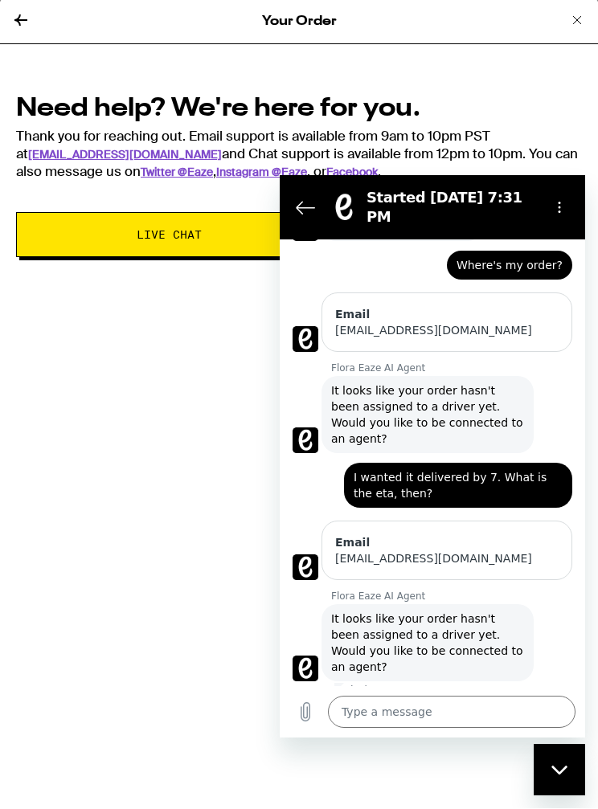
scroll to position [80, 0]
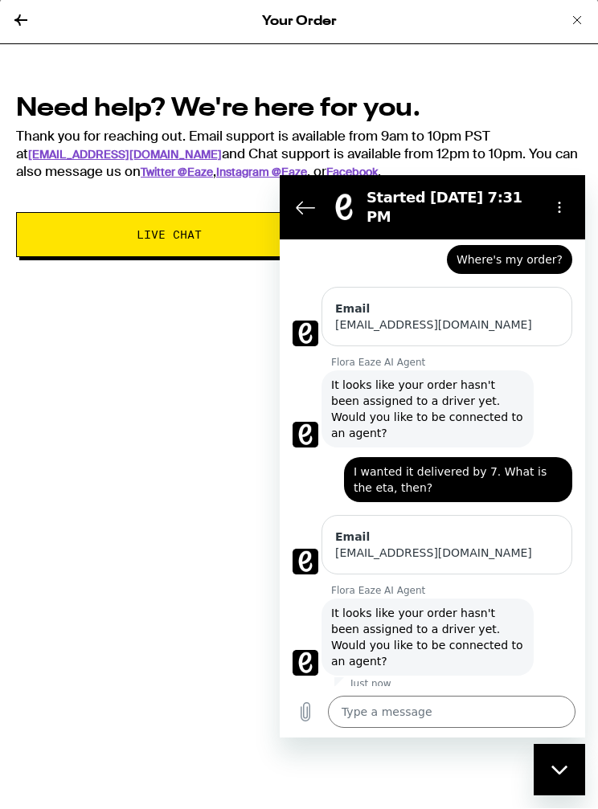
click at [516, 696] on button "Yes, I still need help" at bounding box center [506, 719] width 131 height 47
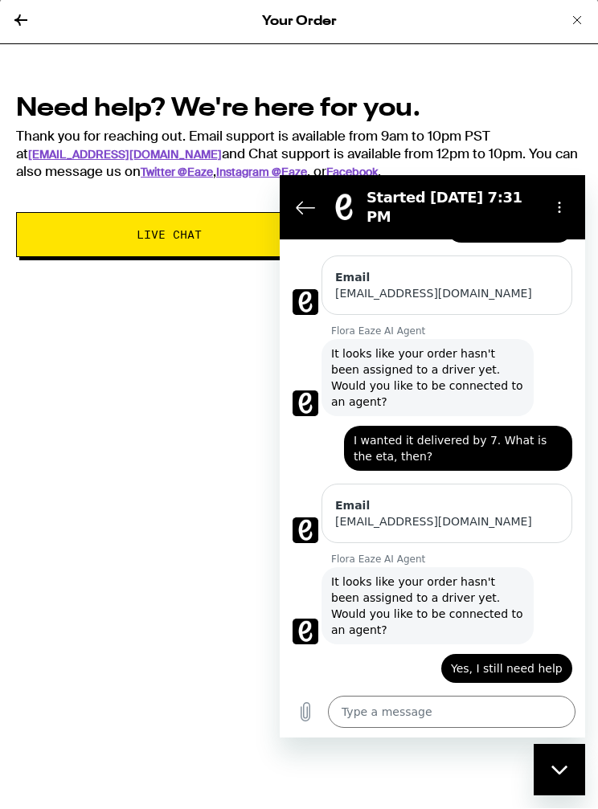
scroll to position [112, 0]
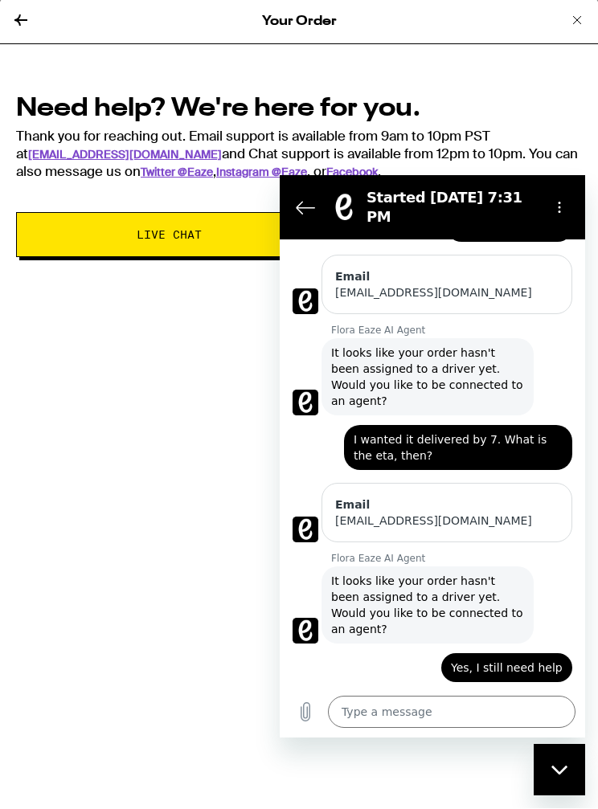
type textarea "x"
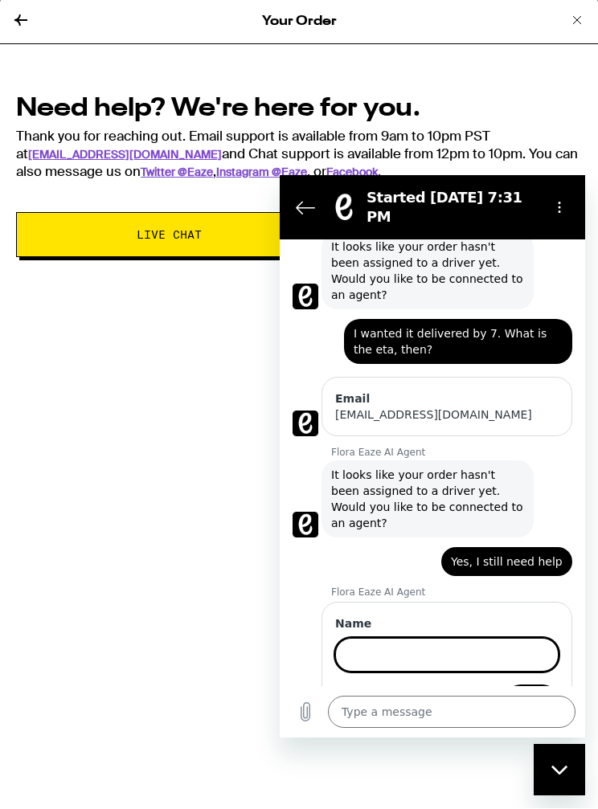
click at [374, 638] on input "Name" at bounding box center [446, 655] width 223 height 34
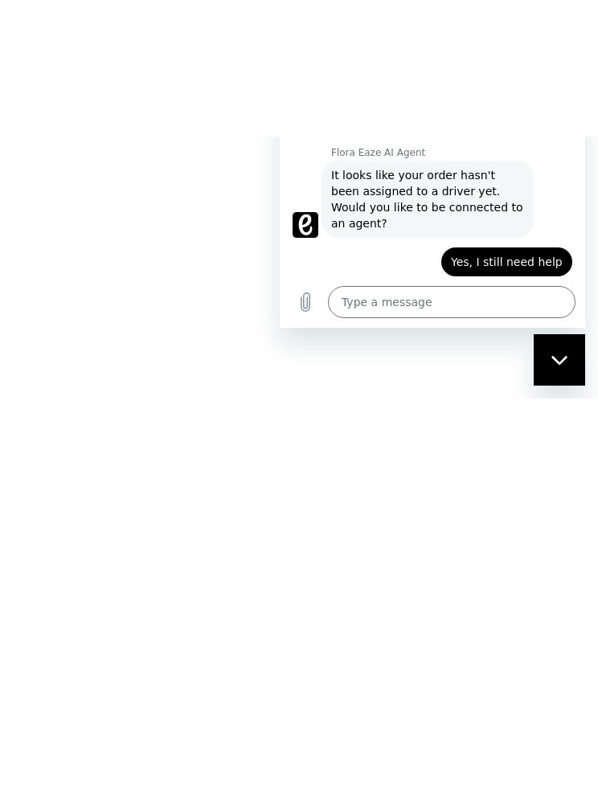
type input "[EMAIL_ADDRESS][DOMAIN_NAME]"
click at [553, 385] on button "Next" at bounding box center [531, 401] width 54 height 32
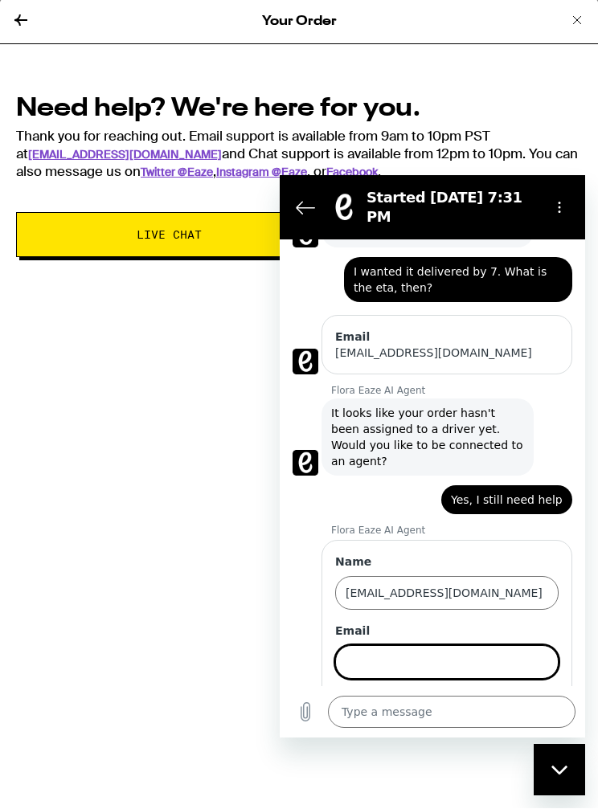
scroll to position [287, 0]
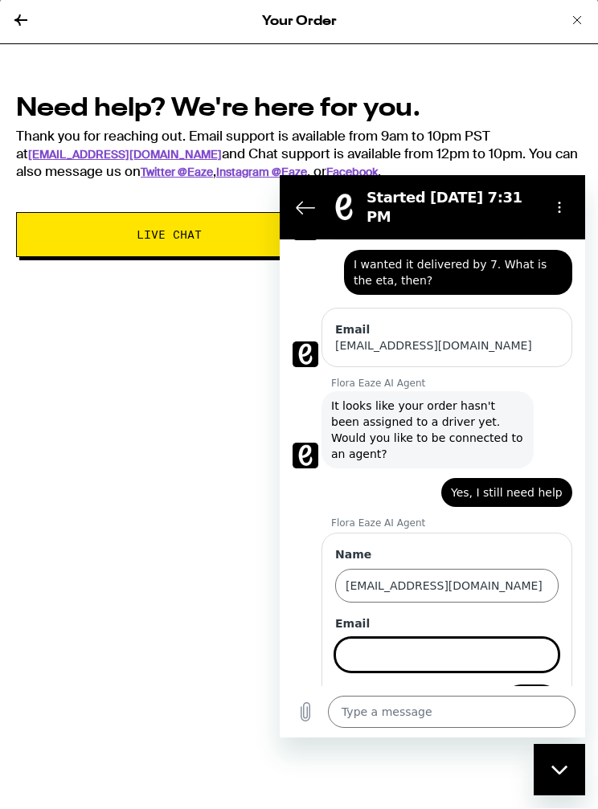
click at [467, 569] on input "[EMAIL_ADDRESS][DOMAIN_NAME]" at bounding box center [446, 586] width 223 height 34
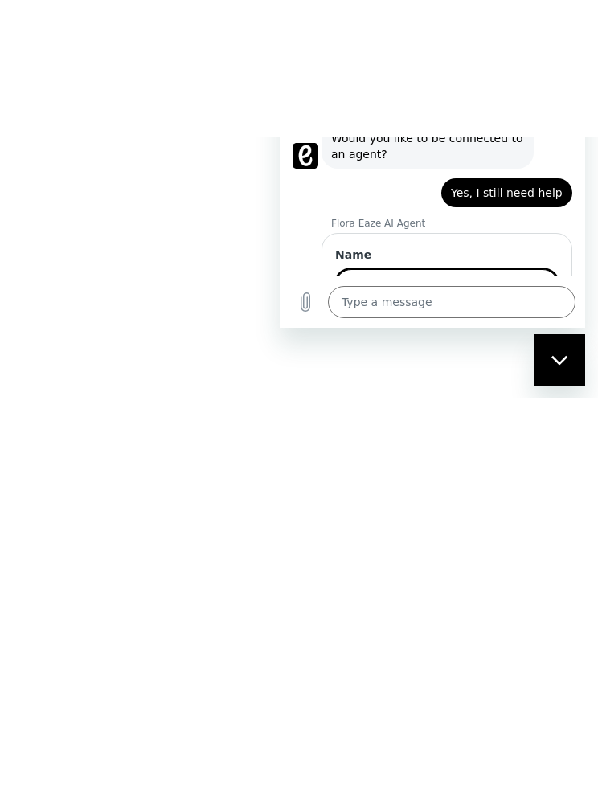
click at [356, 269] on input "[EMAIL_ADDRESS][DOMAIN_NAME]" at bounding box center [446, 286] width 223 height 34
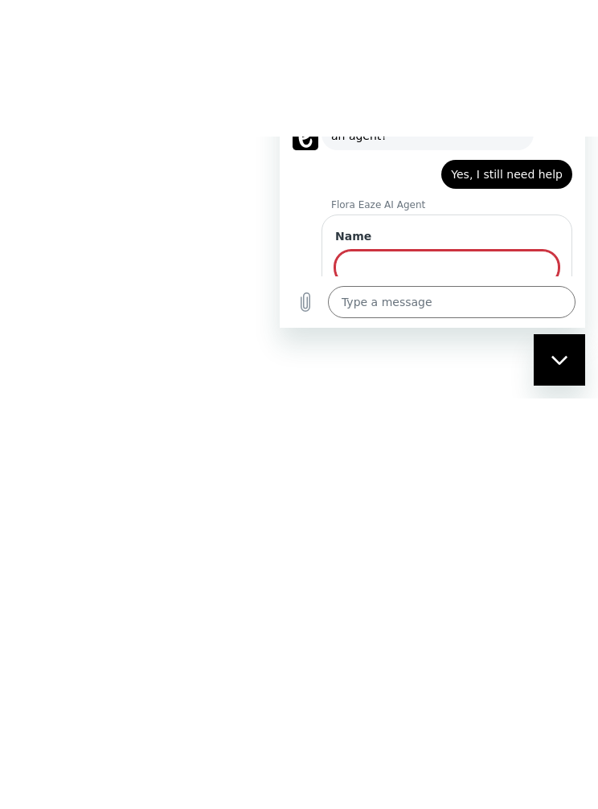
scroll to position [306, 0]
click at [360, 338] on input "Email" at bounding box center [446, 355] width 223 height 34
click at [366, 338] on input "Email" at bounding box center [446, 355] width 223 height 34
paste input "[EMAIL_ADDRESS][DOMAIN_NAME]"
type input "[EMAIL_ADDRESS][DOMAIN_NAME]"
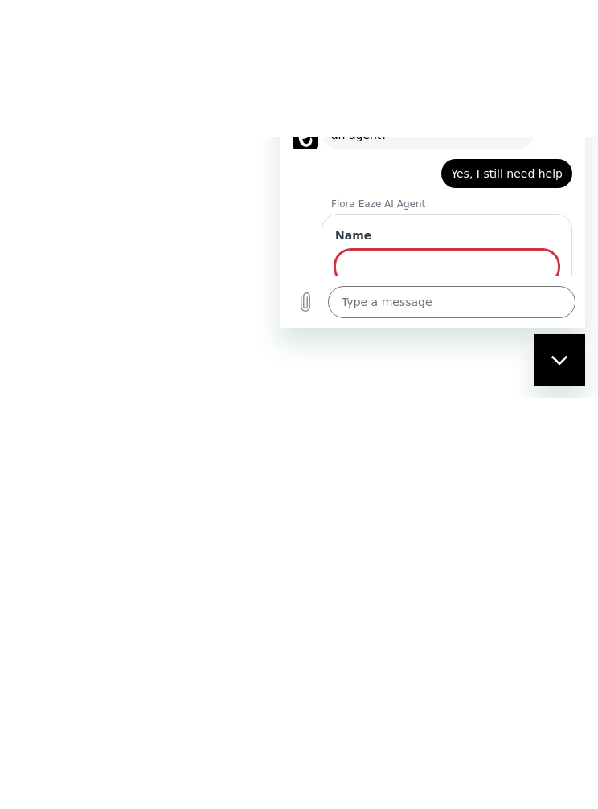
click at [368, 250] on input "Name" at bounding box center [446, 267] width 223 height 34
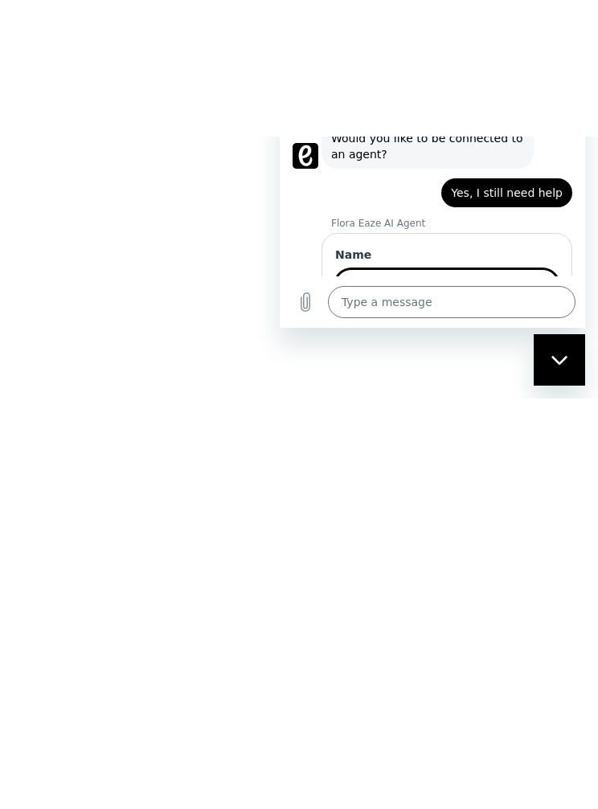
type input "Mark"
click at [551, 385] on button "Next" at bounding box center [531, 401] width 54 height 32
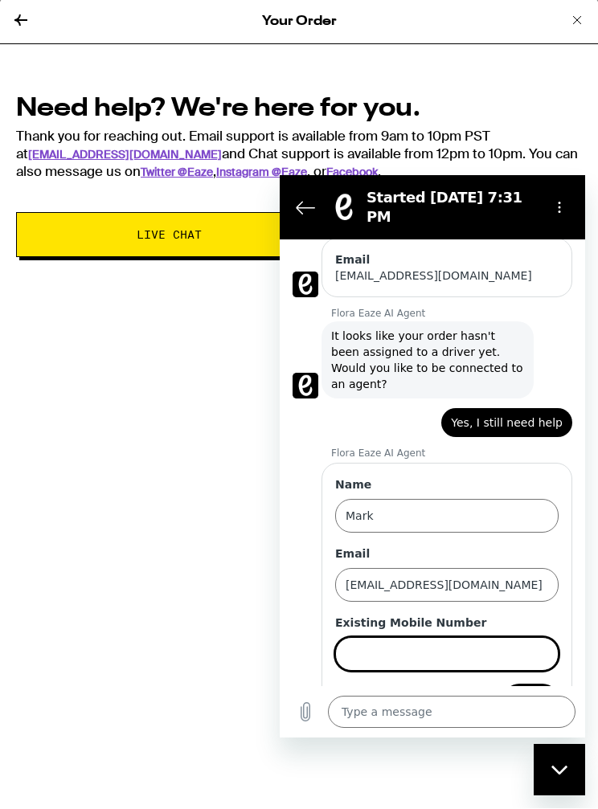
scroll to position [356, 0]
click at [357, 638] on input "Existing Mobile Number" at bounding box center [446, 655] width 223 height 34
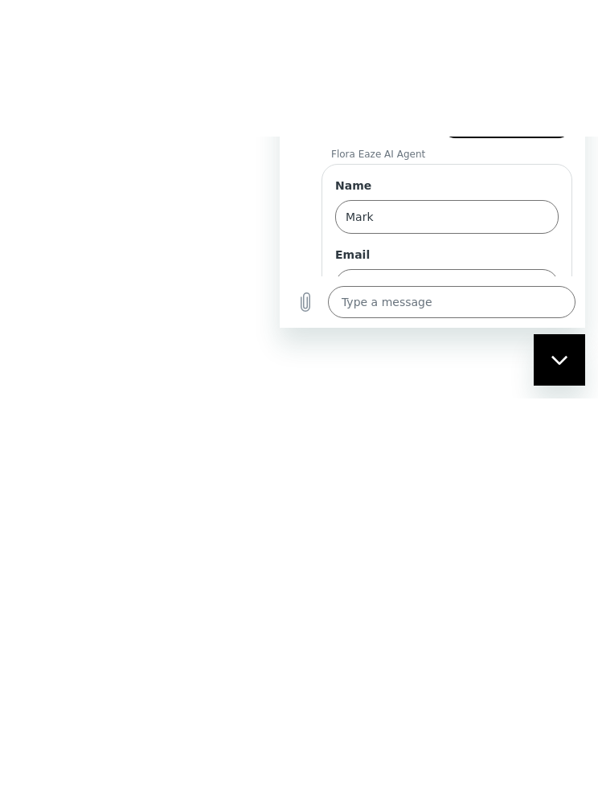
type input "6503157711"
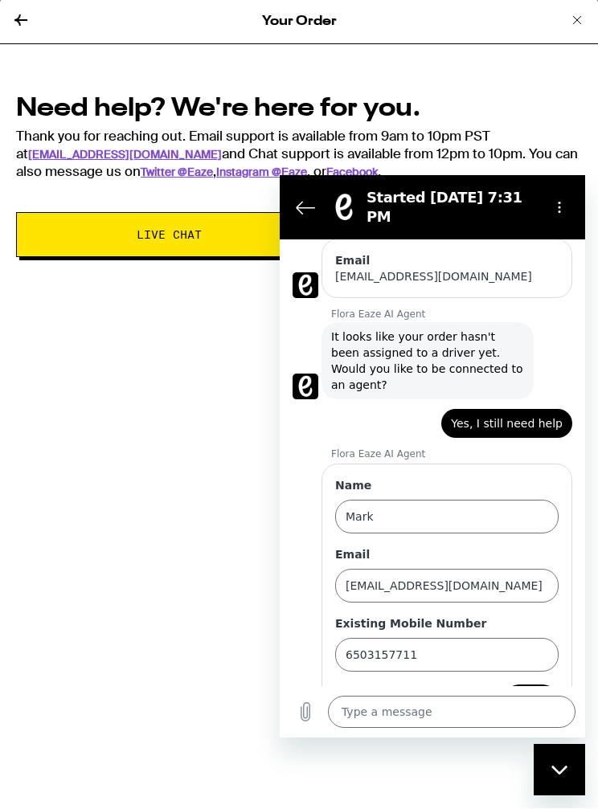
click at [520, 691] on span "Send" at bounding box center [530, 700] width 28 height 19
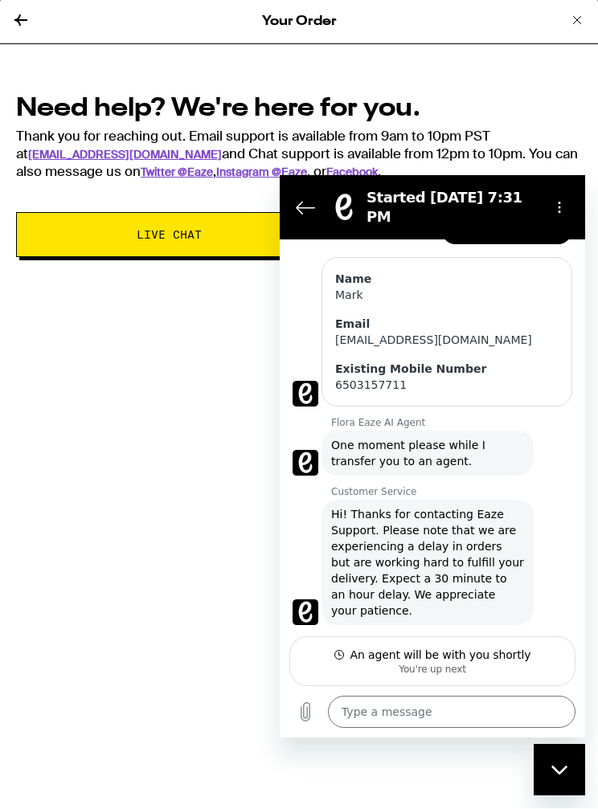
scroll to position [549, 0]
type textarea "x"
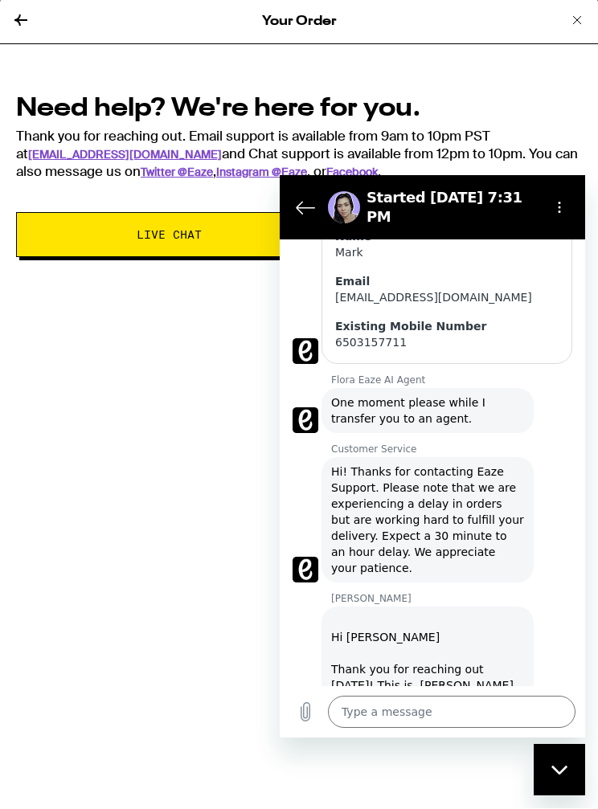
scroll to position [595, 0]
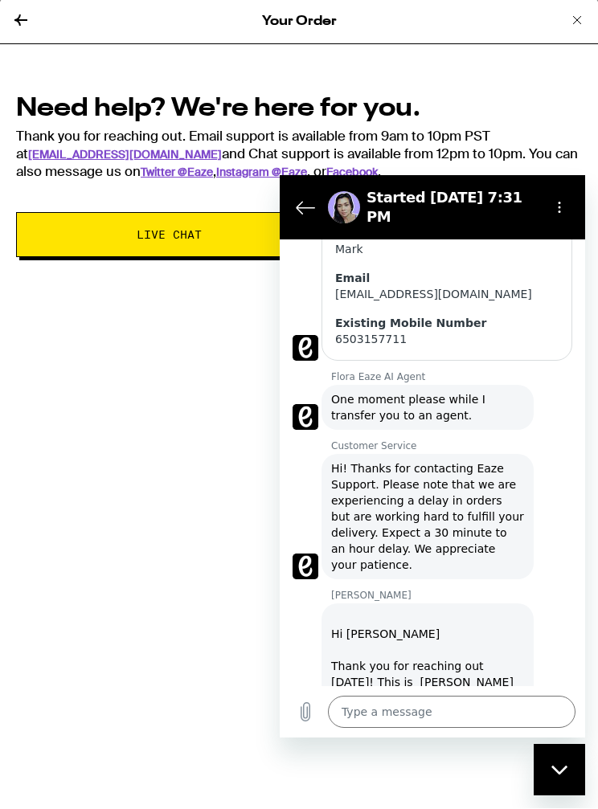
click at [349, 712] on textarea at bounding box center [451, 711] width 247 height 32
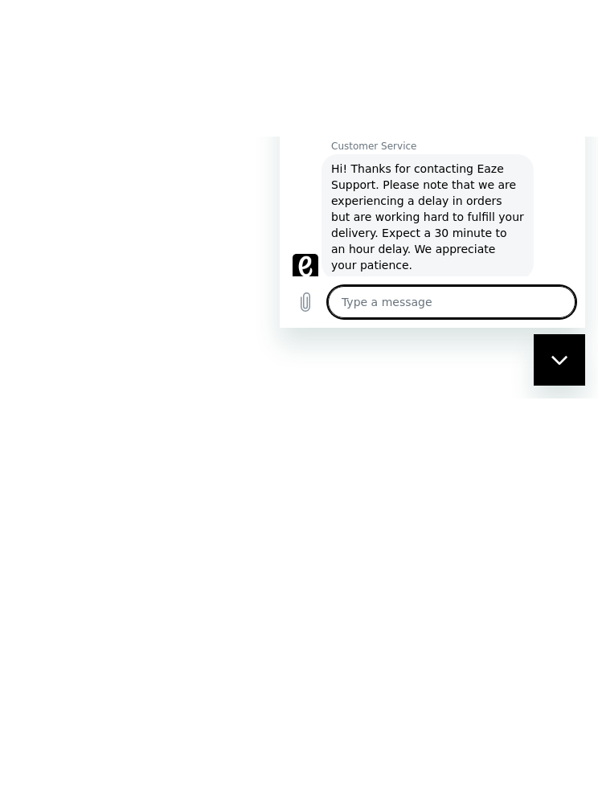
type textarea "H"
type textarea "x"
type textarea "Hi"
type textarea "x"
type textarea "Hi,"
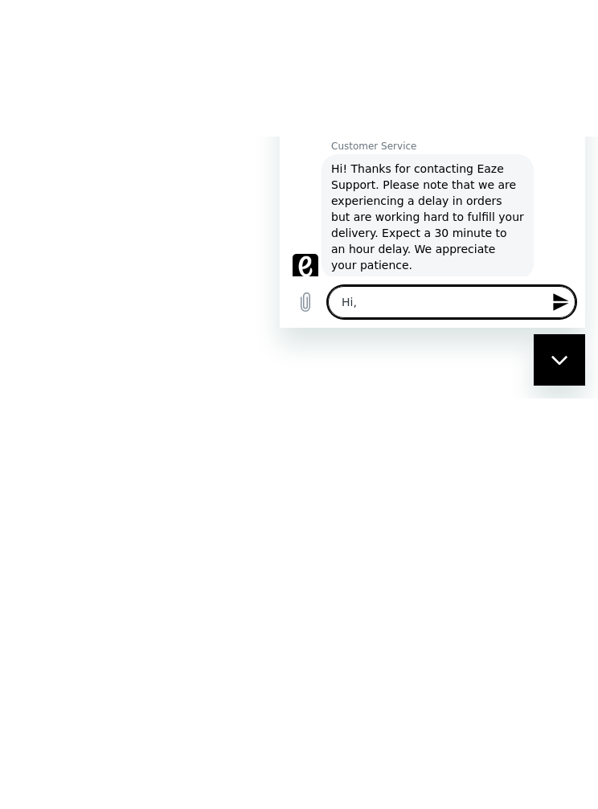
type textarea "x"
type textarea "Hi,"
type textarea "x"
type textarea "Hi, i"
type textarea "x"
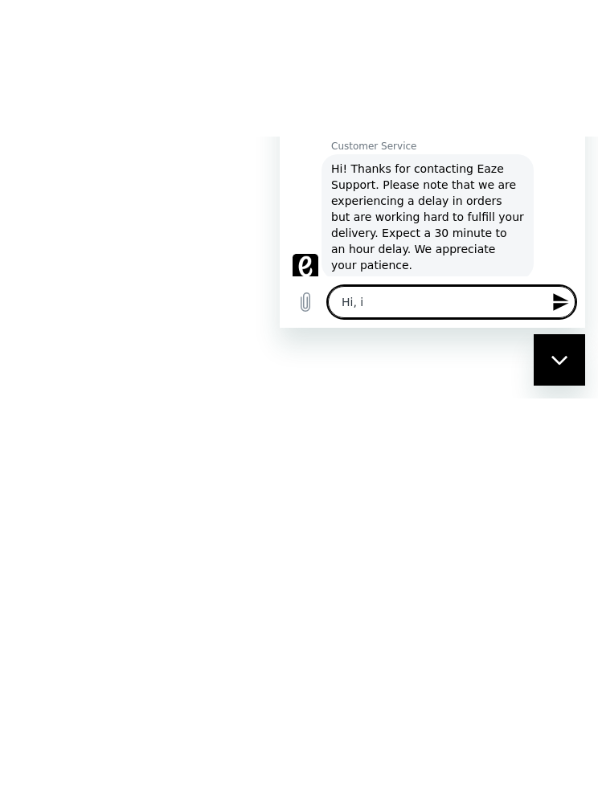
type textarea "Hi, I"
type textarea "x"
type textarea "Hi, I"
type textarea "x"
type textarea "Hi, I w"
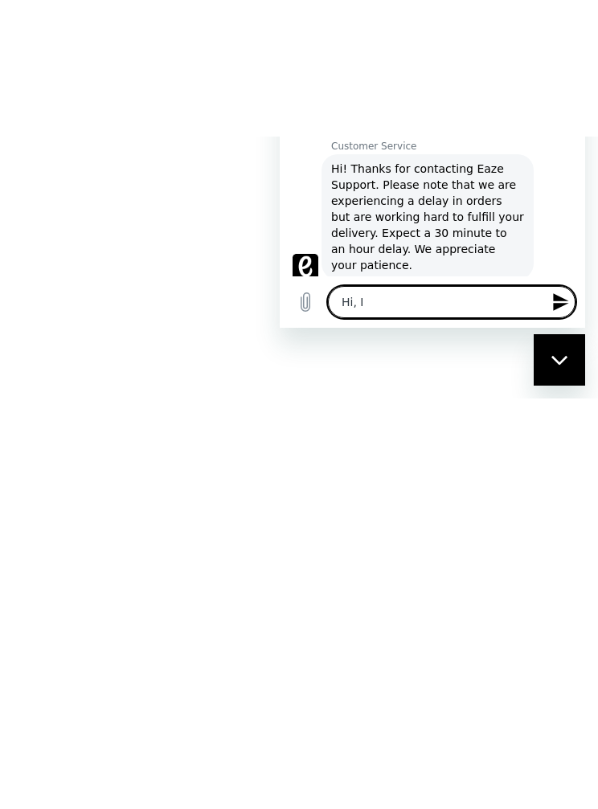
type textarea "x"
type textarea "Hi, I wa"
type textarea "x"
type textarea "Hi, I was"
type textarea "x"
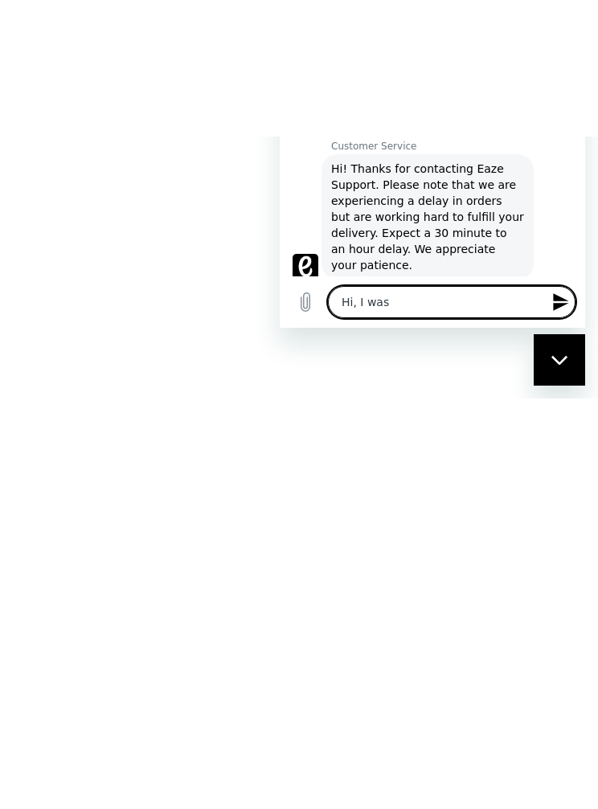
type textarea "Hi, I was"
type textarea "x"
type textarea "Hi, I was e"
type textarea "x"
type textarea "Hi, I was ex"
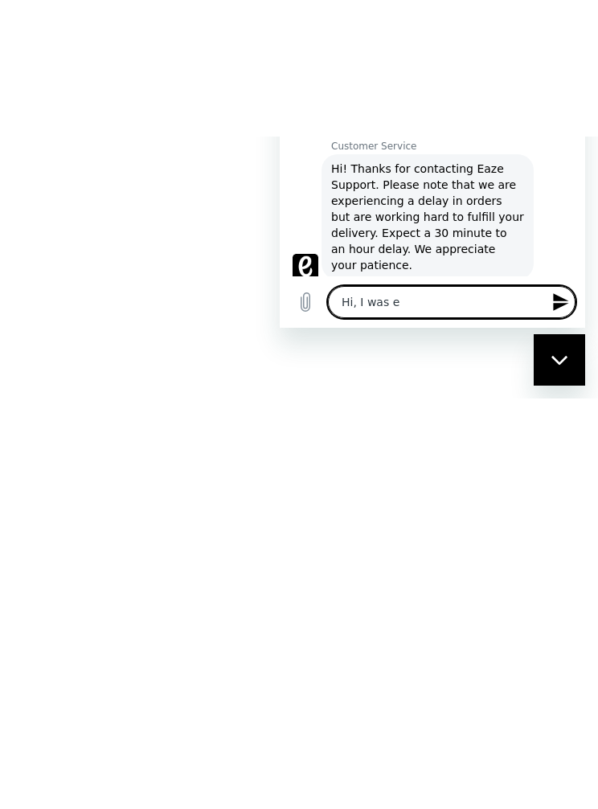
type textarea "x"
type textarea "Hi, I was exp"
type textarea "x"
type textarea "Hi, I was expecting"
type textarea "x"
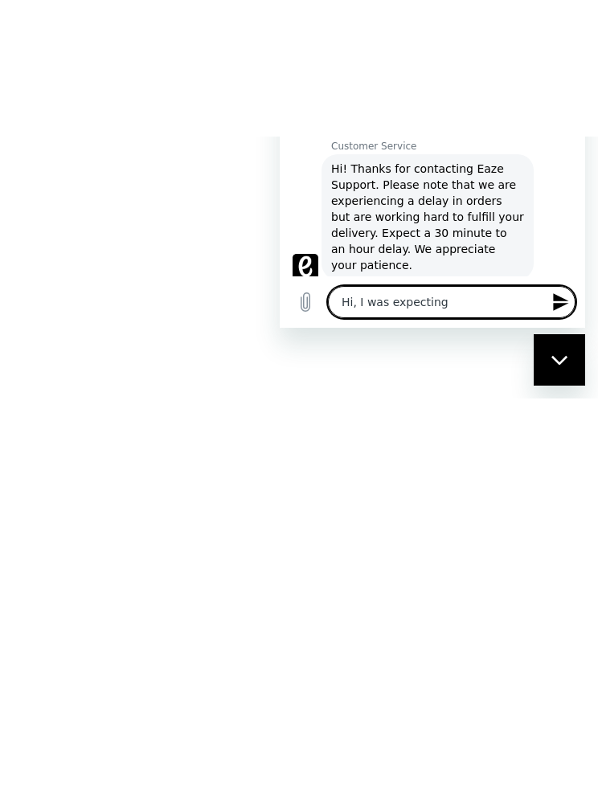
type textarea "Hi, I was expecting"
type textarea "x"
type textarea "Hi, I was expecting m"
type textarea "x"
type textarea "Hi, I was expecting my"
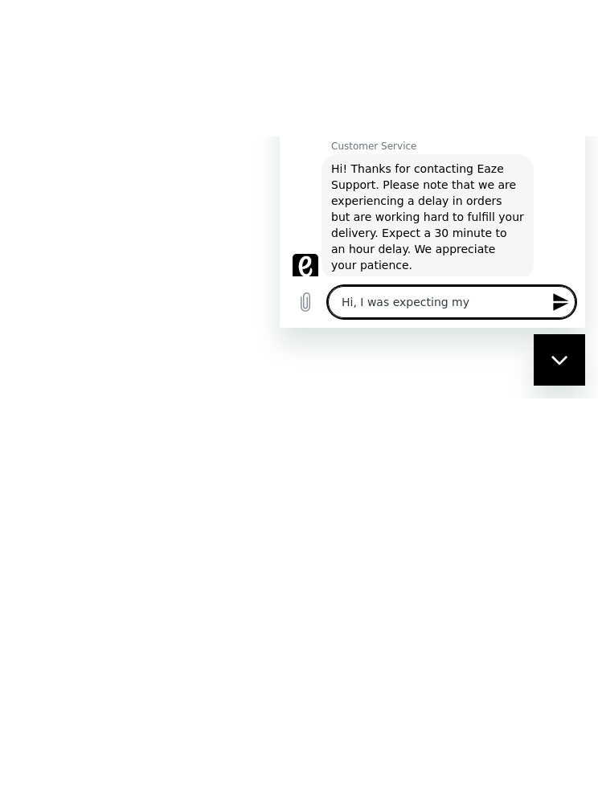
type textarea "x"
type textarea "Hi, I was expecting myo"
type textarea "x"
type textarea "Hi, I was expecting myor"
type textarea "x"
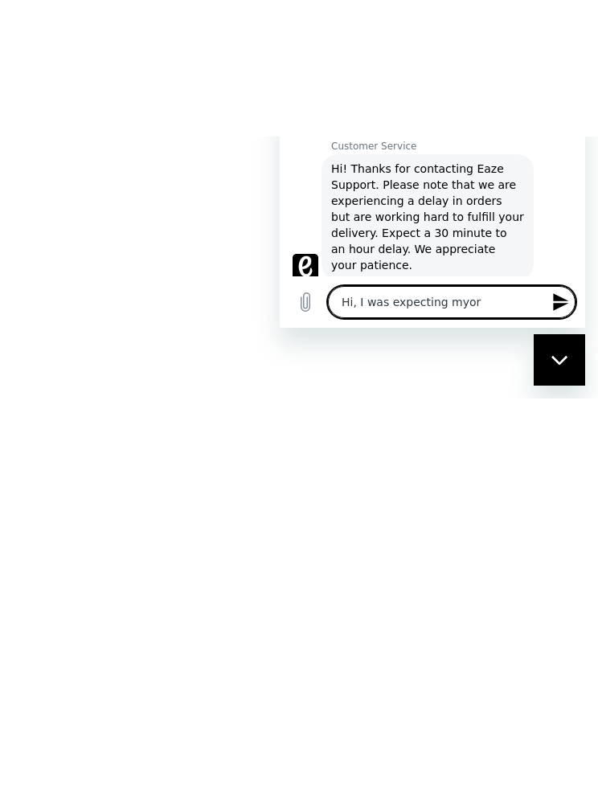
type textarea "Hi, I was expecting myord"
type textarea "x"
type textarea "Hi, I was expecting myorde"
type textarea "x"
type textarea "Hi, I was expecting myorder"
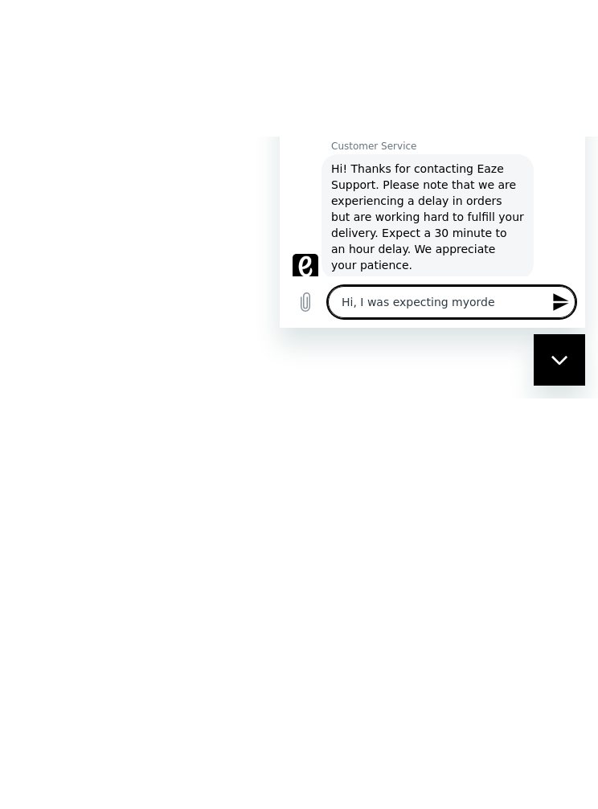
type textarea "x"
type textarea "Hi, I was expecting myorderb"
type textarea "x"
type textarea "Hi, I was expecting myorderby"
type textarea "x"
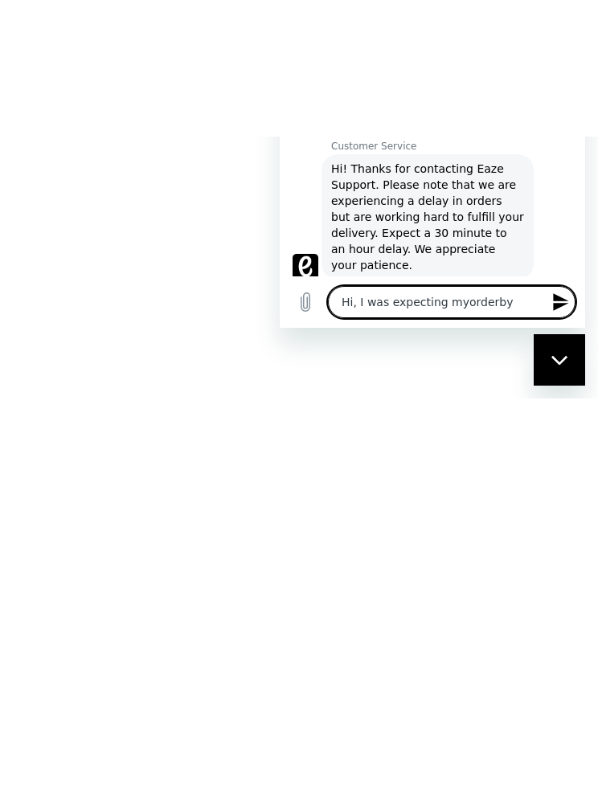
type textarea "Hi, I was expecting myorderby"
type textarea "x"
type textarea "Hi, I was expecting myorderby 7"
type textarea "x"
type textarea "Hi, I was expecting myorderby 7"
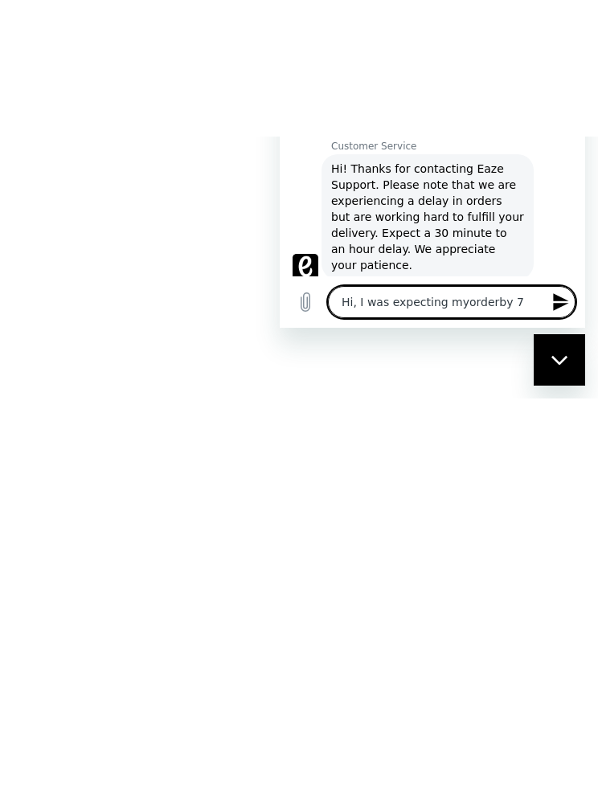
click at [543, 318] on button "Send message" at bounding box center [559, 302] width 32 height 32
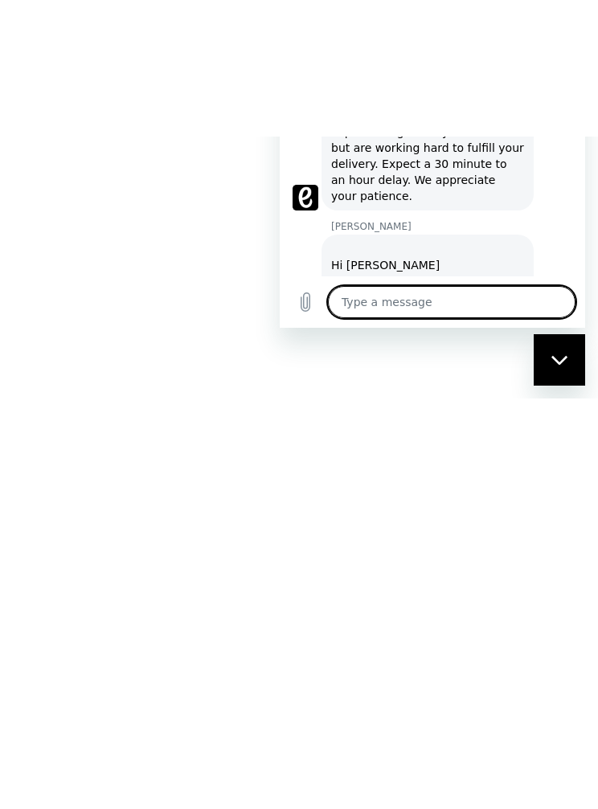
type textarea "x"
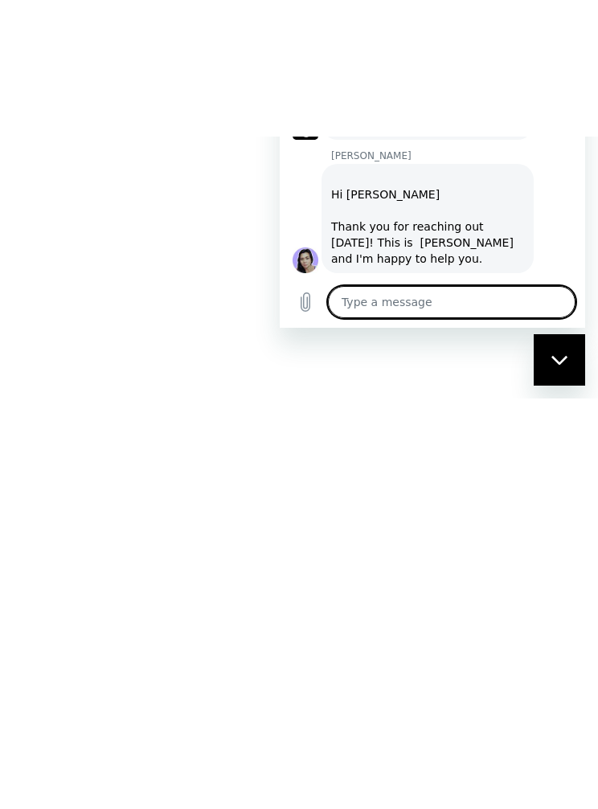
scroll to position [1, 0]
type textarea "O"
type textarea "x"
type textarea "Ok"
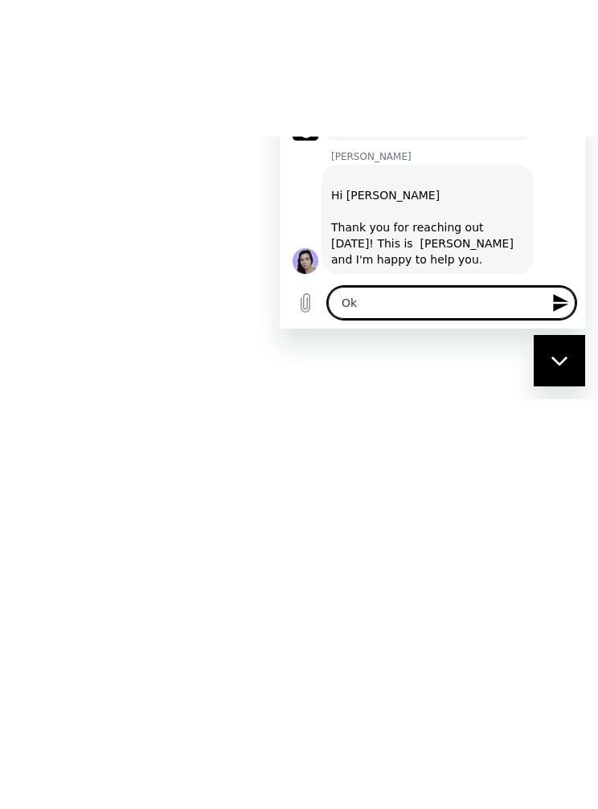
type textarea "x"
click at [549, 319] on textarea "Ok" at bounding box center [451, 303] width 247 height 32
type textarea "Ok"
click at [557, 312] on icon "Send message" at bounding box center [560, 303] width 15 height 18
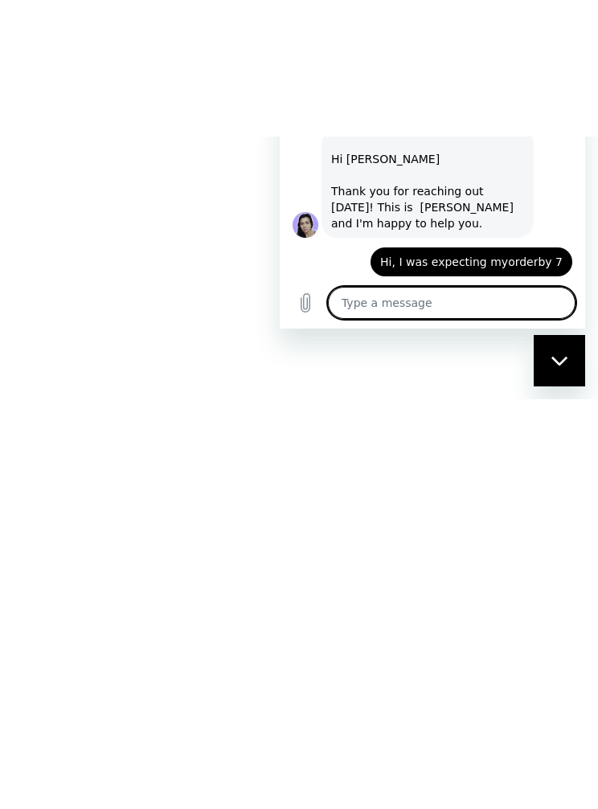
scroll to position [773, 0]
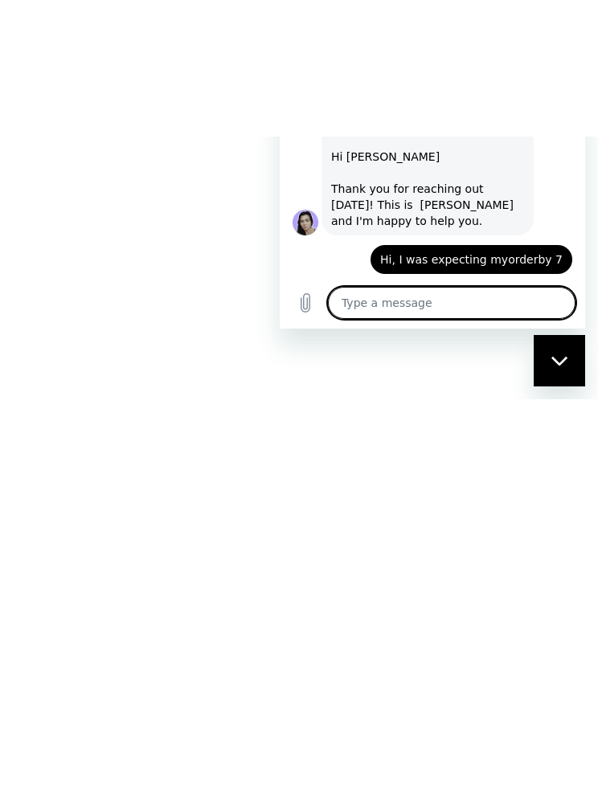
type textarea "x"
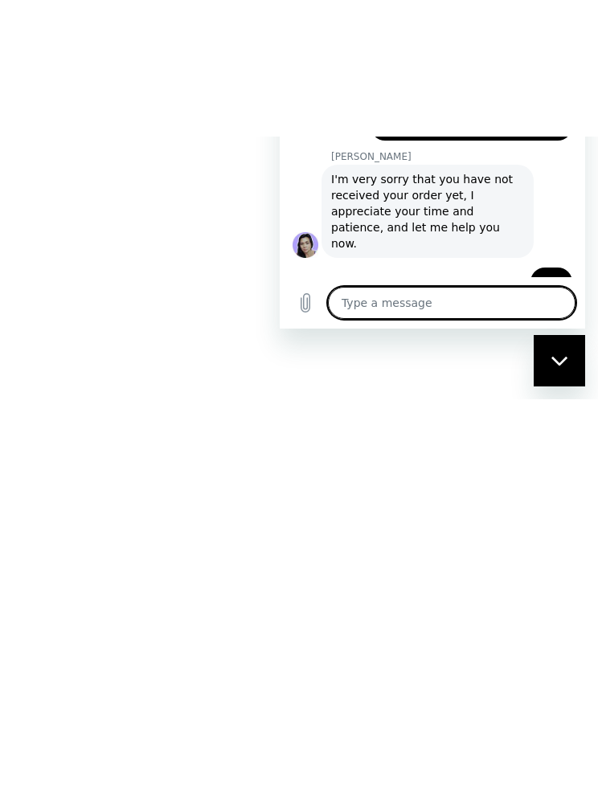
scroll to position [907, 0]
type textarea "Y"
type textarea "x"
type textarea "Ye"
type textarea "x"
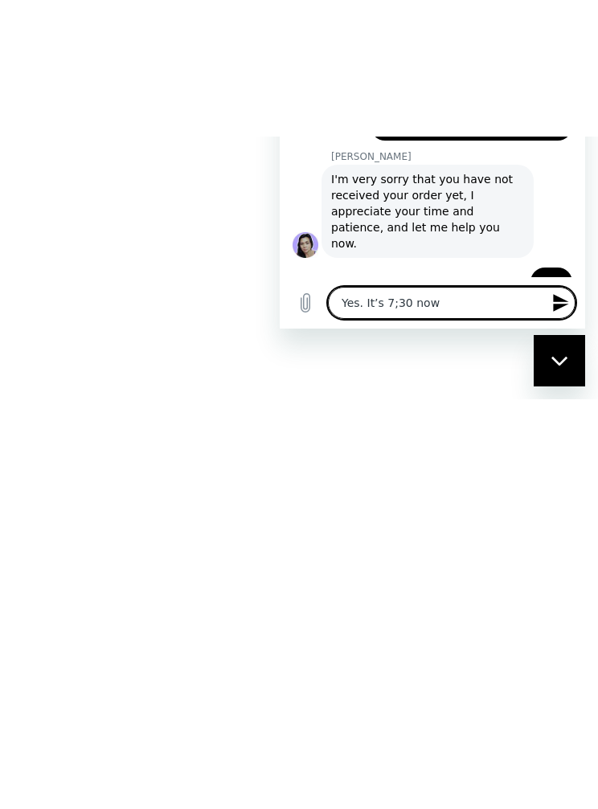
click at [573, 319] on button "Send message" at bounding box center [559, 303] width 32 height 32
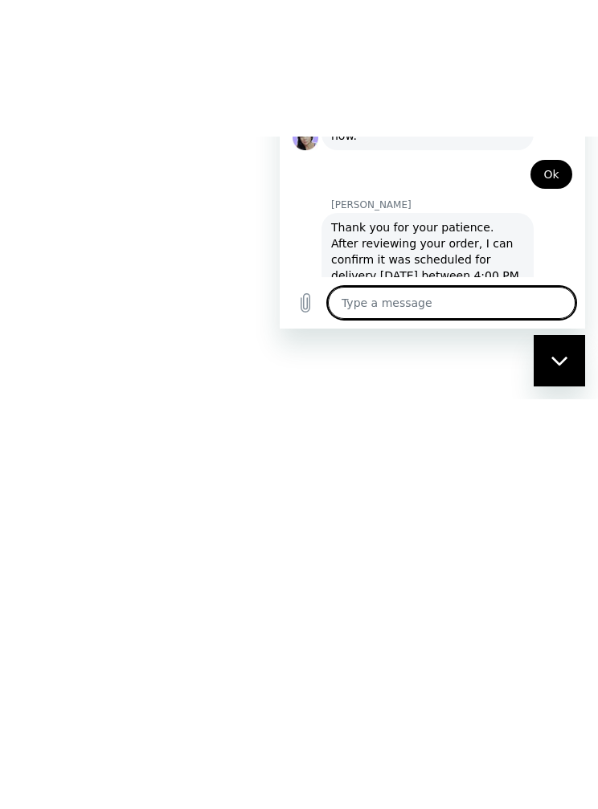
scroll to position [1014, 0]
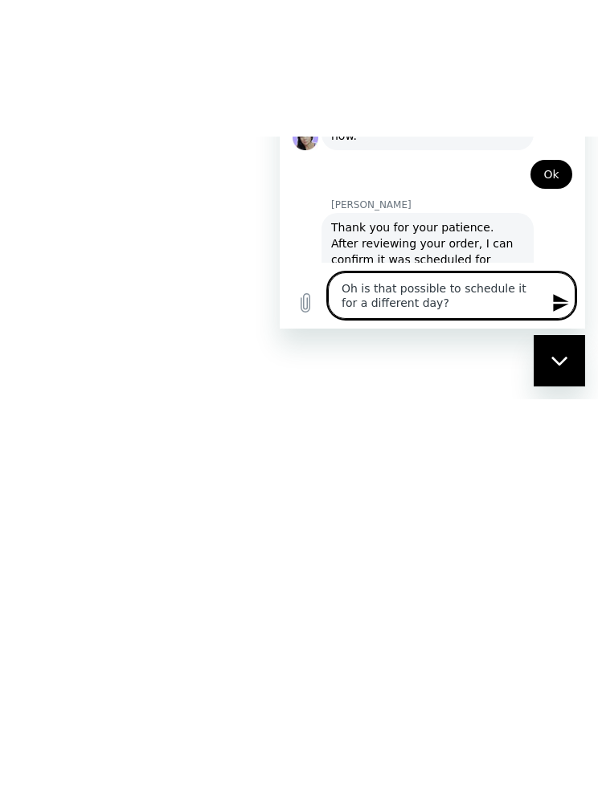
click at [564, 312] on icon "Send message" at bounding box center [560, 302] width 19 height 19
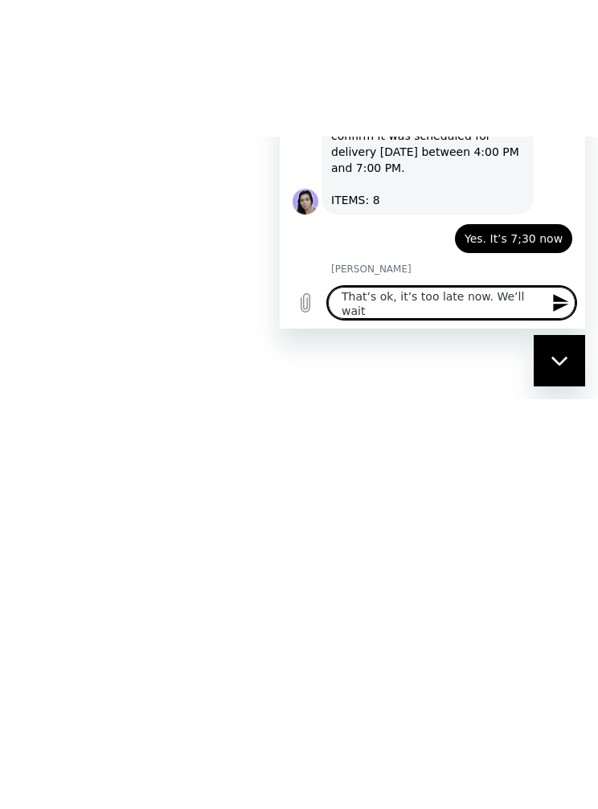
scroll to position [0, 0]
click at [561, 312] on icon "Send message" at bounding box center [560, 302] width 19 height 19
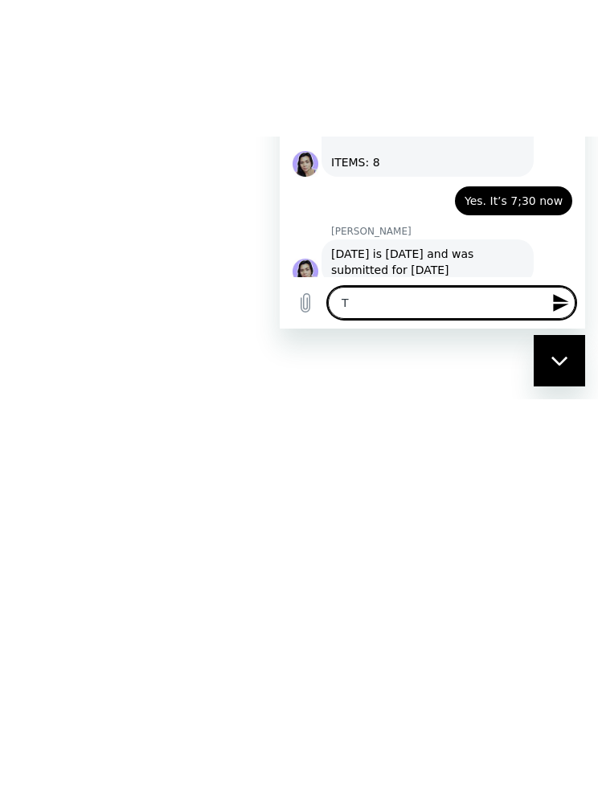
scroll to position [1177, 0]
click at [565, 312] on icon "Send message" at bounding box center [560, 302] width 19 height 19
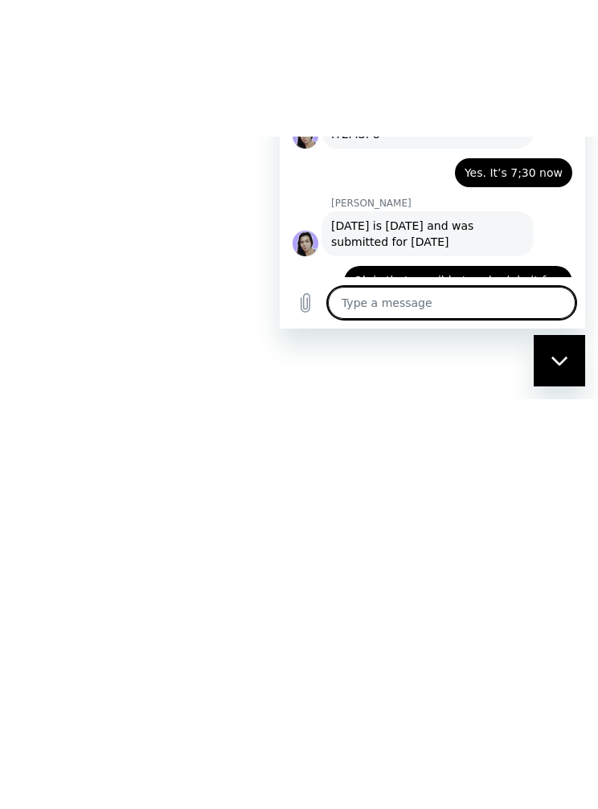
scroll to position [1207, 0]
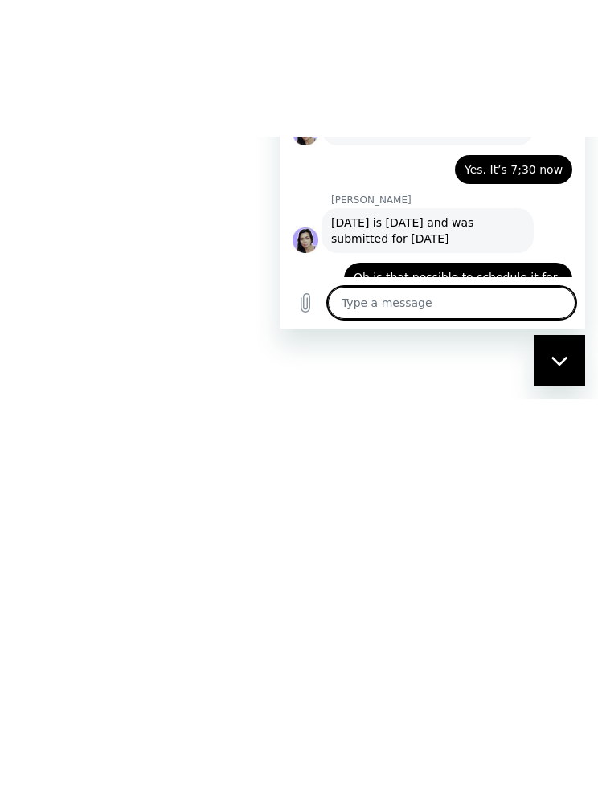
click at [565, 372] on div "Close messaging window" at bounding box center [559, 361] width 48 height 48
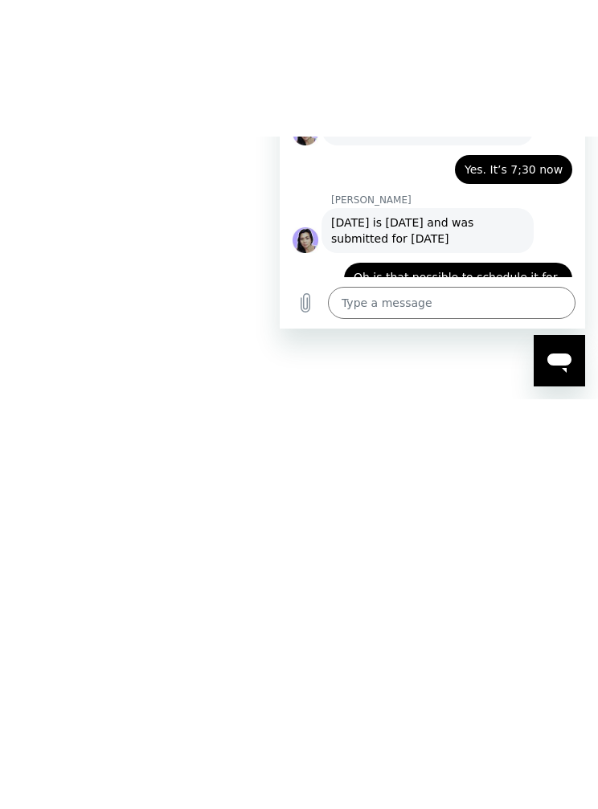
scroll to position [0, 0]
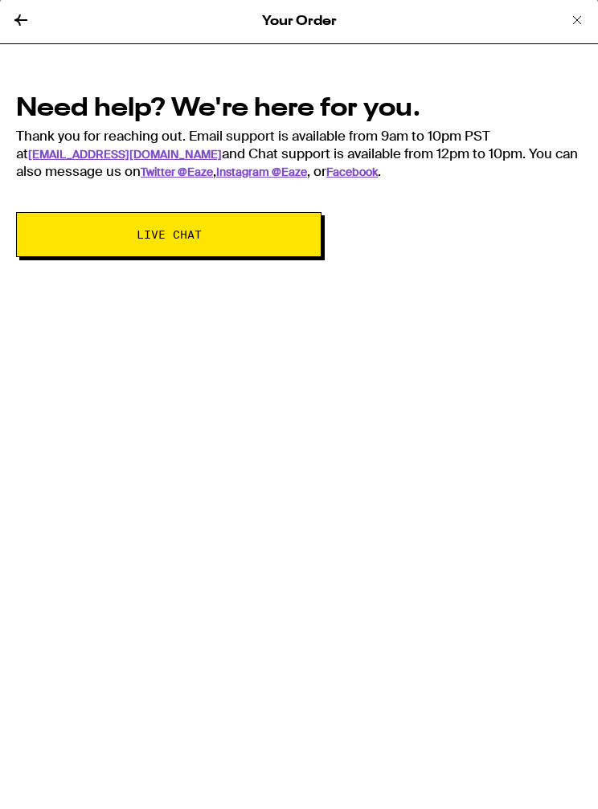
click at [27, 28] on icon at bounding box center [20, 20] width 19 height 19
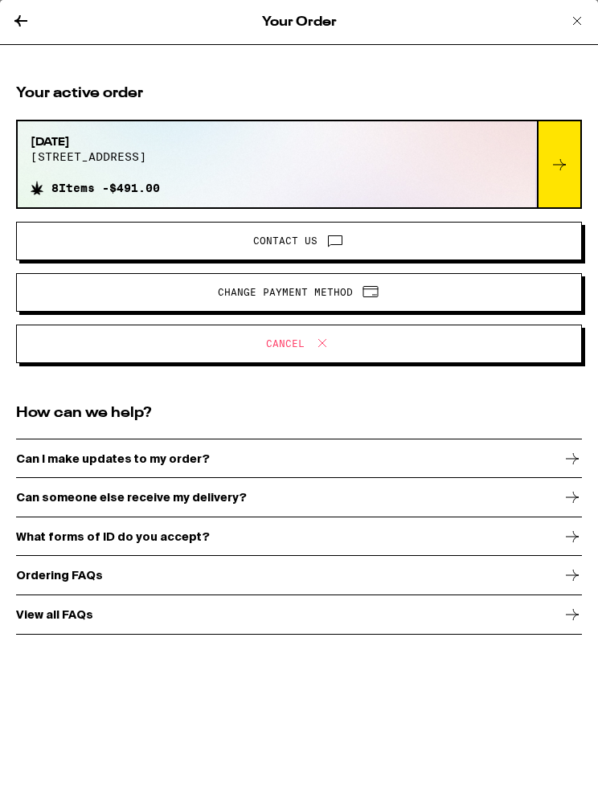
click at [583, 17] on icon at bounding box center [576, 20] width 19 height 19
